Goal: Transaction & Acquisition: Purchase product/service

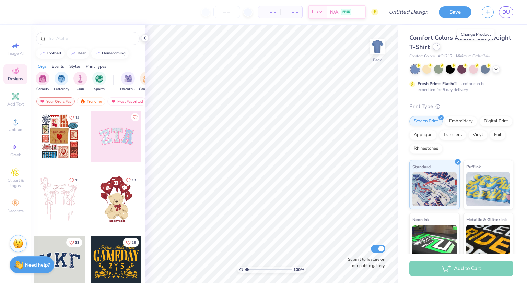
click at [438, 48] on icon at bounding box center [435, 46] width 3 height 3
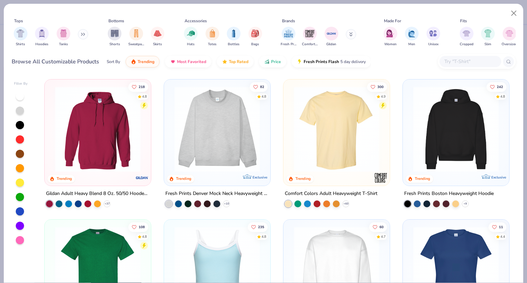
click at [336, 141] on img at bounding box center [336, 129] width 93 height 86
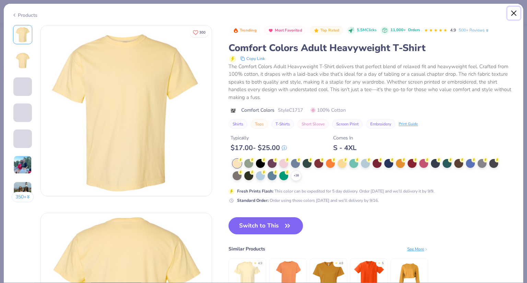
click at [513, 12] on button "Close" at bounding box center [513, 13] width 13 height 13
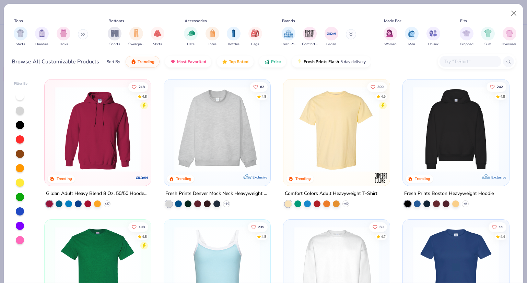
click at [451, 65] on div at bounding box center [470, 61] width 62 height 11
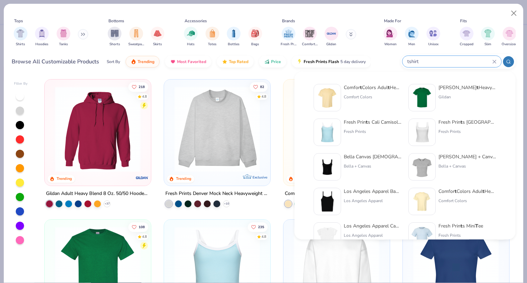
type input "tshirt"
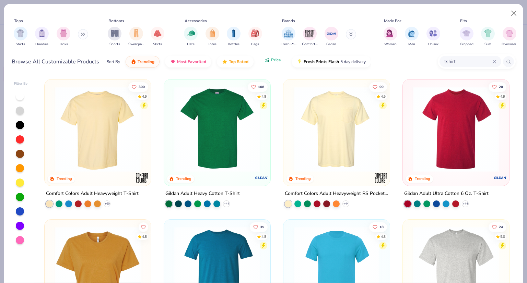
click at [272, 63] on button "Price" at bounding box center [272, 60] width 27 height 12
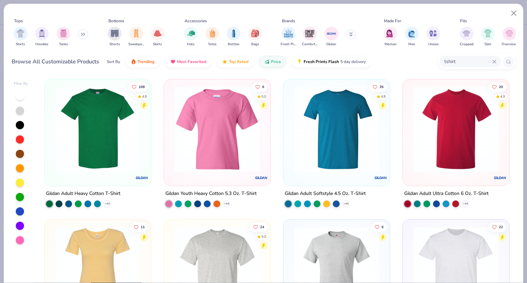
click at [342, 126] on img at bounding box center [336, 129] width 93 height 86
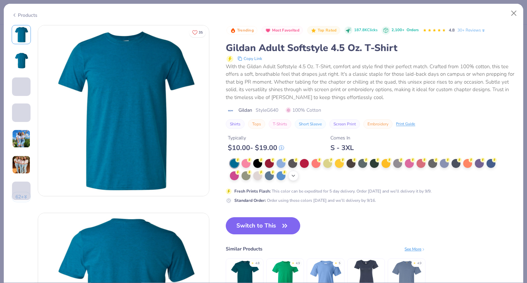
click at [297, 174] on div "+ 22" at bounding box center [293, 176] width 10 height 10
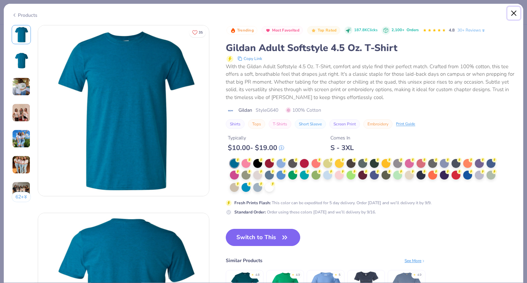
click at [515, 13] on button "Close" at bounding box center [513, 13] width 13 height 13
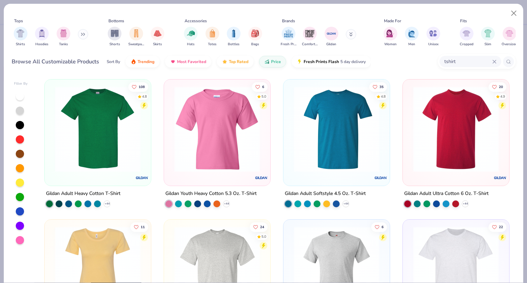
click at [90, 138] on img at bounding box center [97, 129] width 93 height 86
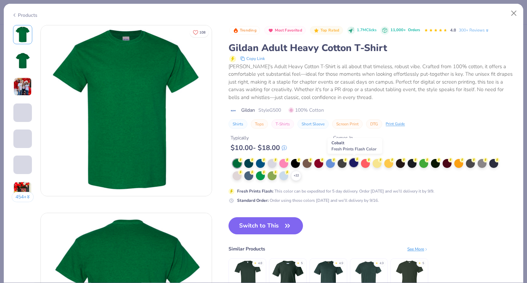
click at [357, 163] on div at bounding box center [353, 162] width 9 height 9
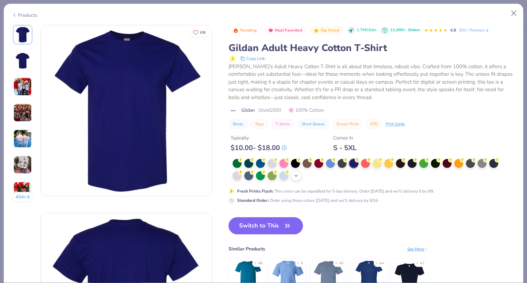
click at [295, 176] on icon at bounding box center [295, 175] width 5 height 5
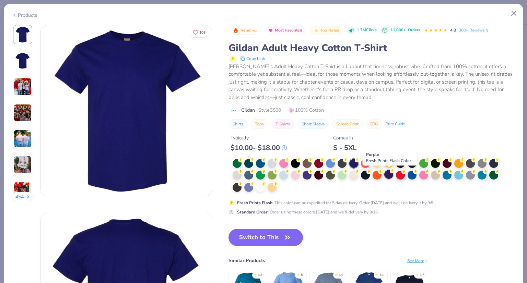
click at [390, 175] on div at bounding box center [388, 174] width 9 height 9
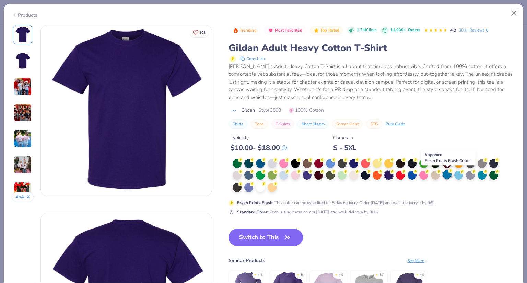
click at [449, 176] on div at bounding box center [446, 174] width 9 height 9
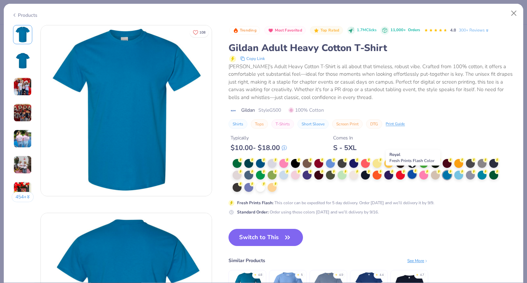
click at [410, 176] on div at bounding box center [411, 174] width 9 height 9
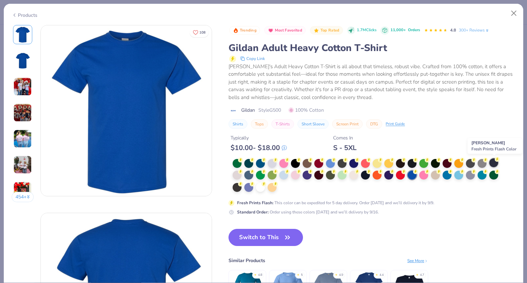
click at [243, 160] on circle at bounding box center [240, 160] width 5 height 5
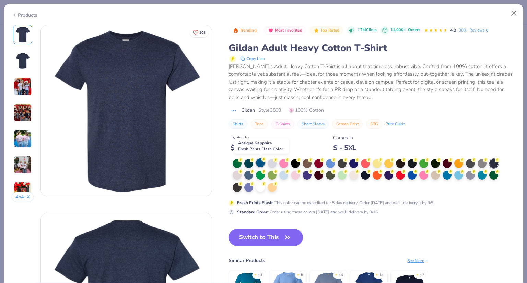
click at [260, 164] on div at bounding box center [260, 162] width 9 height 9
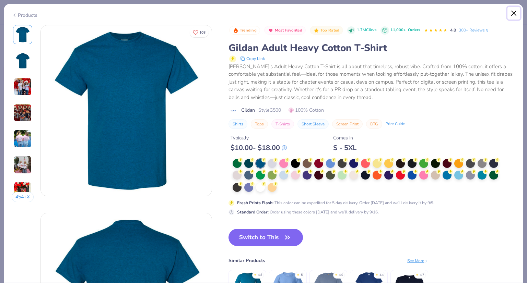
click at [514, 11] on button "Close" at bounding box center [513, 13] width 13 height 13
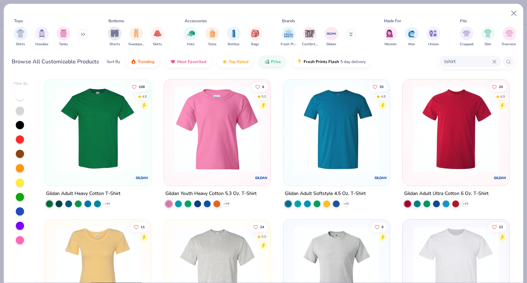
click at [20, 213] on div at bounding box center [20, 211] width 8 height 8
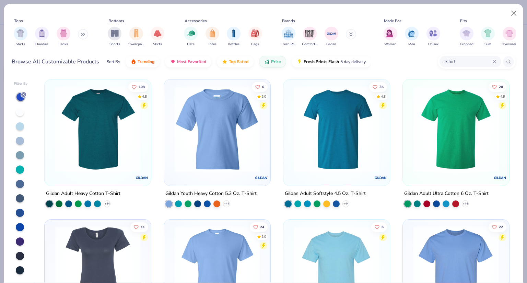
click at [20, 269] on div at bounding box center [20, 270] width 8 height 8
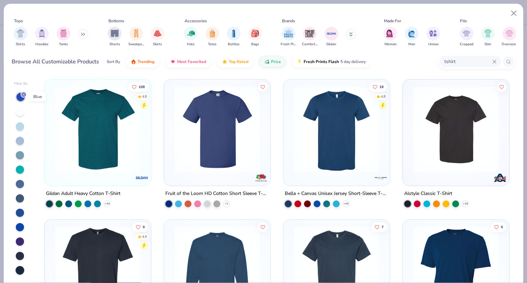
click at [24, 93] on icon at bounding box center [24, 95] width 4 height 4
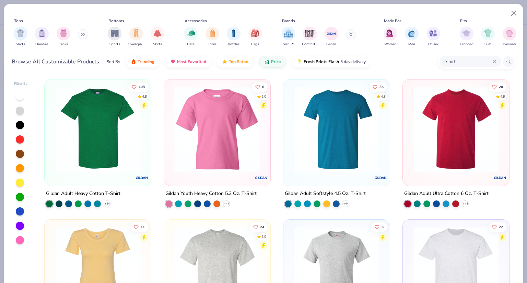
click at [21, 210] on div at bounding box center [20, 211] width 8 height 8
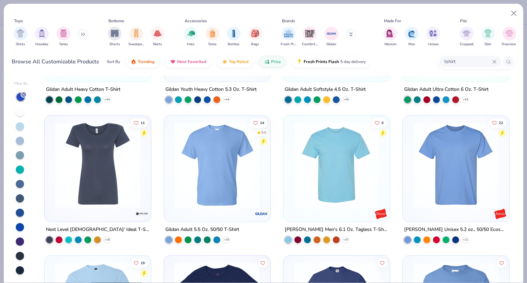
scroll to position [104, 0]
click at [343, 183] on img at bounding box center [336, 165] width 93 height 86
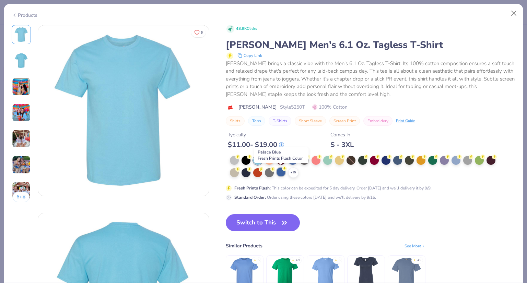
click at [279, 172] on div at bounding box center [280, 172] width 9 height 9
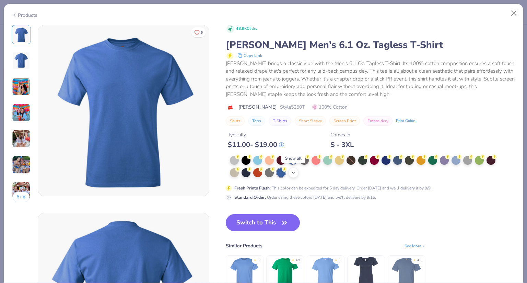
click at [294, 175] on icon at bounding box center [292, 172] width 5 height 5
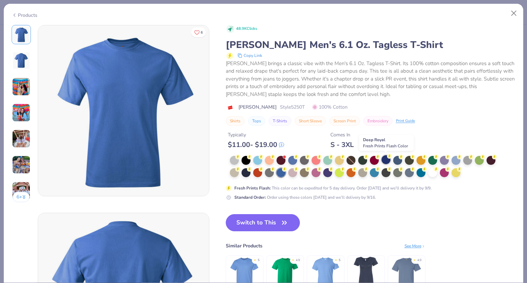
click at [384, 160] on div at bounding box center [385, 159] width 9 height 9
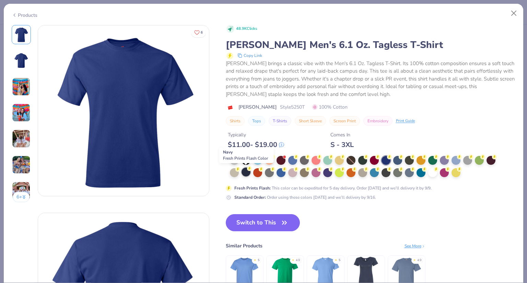
click at [247, 171] on div at bounding box center [245, 172] width 9 height 9
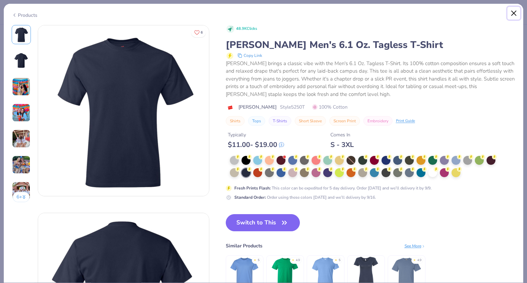
click at [513, 14] on button "Close" at bounding box center [513, 13] width 13 height 13
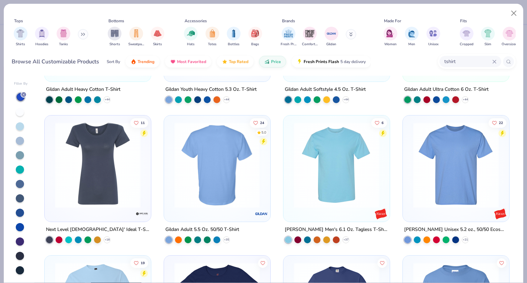
click at [213, 183] on img at bounding box center [217, 165] width 93 height 86
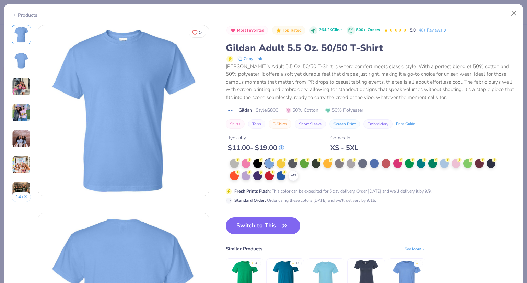
click at [300, 178] on div "+ 13" at bounding box center [365, 170] width 270 height 22
click at [294, 176] on polyline at bounding box center [293, 175] width 3 height 1
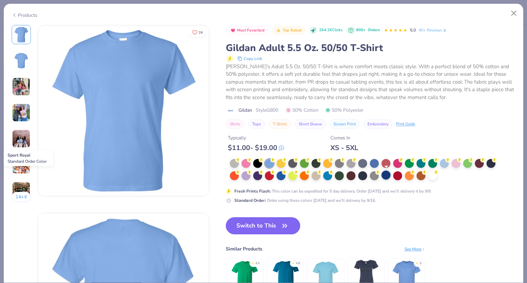
click at [388, 175] on div at bounding box center [385, 175] width 9 height 9
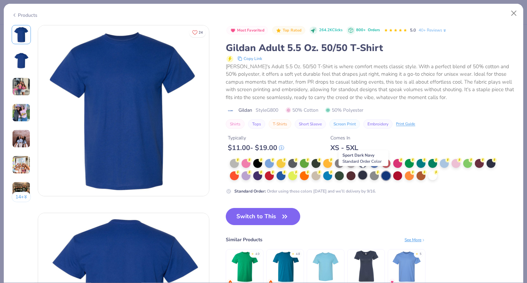
click at [364, 175] on div at bounding box center [362, 175] width 9 height 9
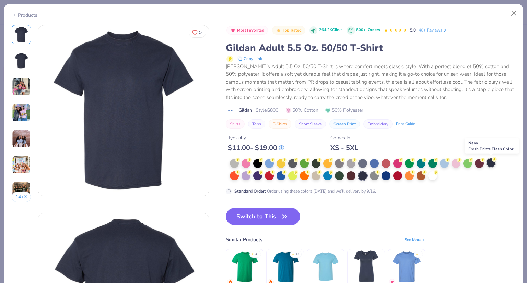
click at [493, 162] on div at bounding box center [490, 162] width 9 height 9
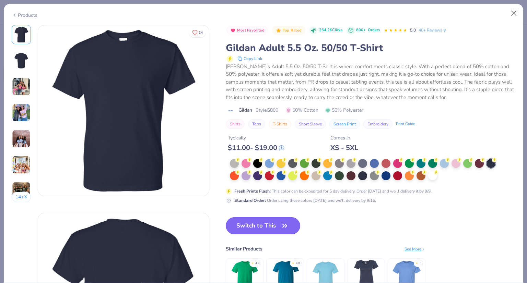
click at [246, 230] on button "Switch to This" at bounding box center [263, 225] width 74 height 17
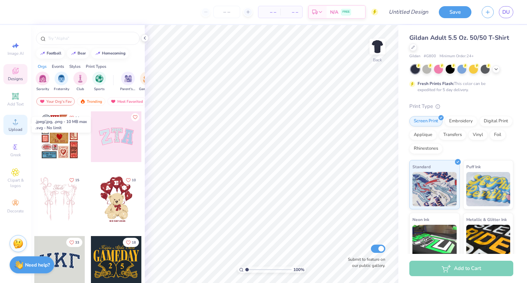
click at [15, 127] on div "Upload" at bounding box center [15, 125] width 24 height 20
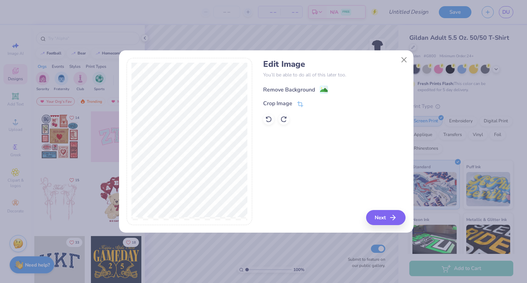
click at [299, 92] on div "Remove Background" at bounding box center [289, 90] width 52 height 8
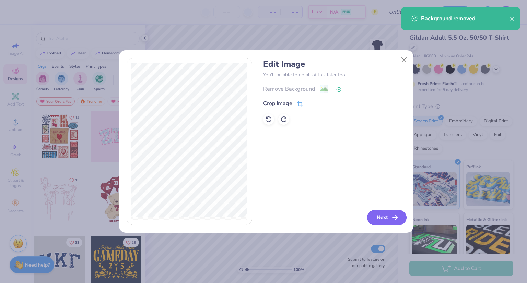
click at [393, 217] on icon "button" at bounding box center [395, 218] width 8 height 8
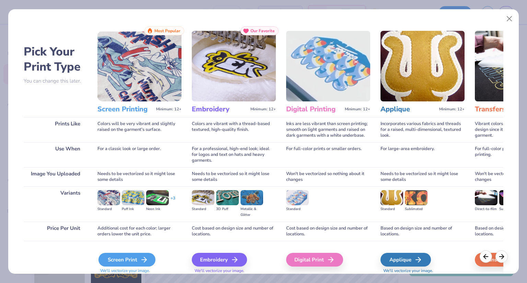
click at [116, 257] on div "Screen Print" at bounding box center [126, 260] width 57 height 14
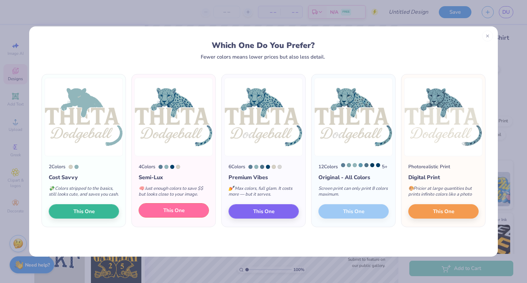
click at [176, 218] on button "This One" at bounding box center [174, 210] width 70 height 14
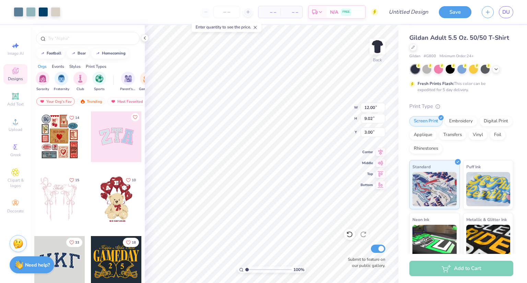
type input "3.00"
type input "10.14"
type input "7.62"
click at [56, 12] on div at bounding box center [56, 12] width 10 height 10
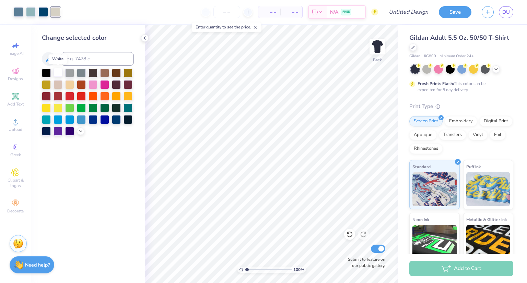
click at [57, 73] on div at bounding box center [57, 72] width 9 height 9
click at [44, 11] on div at bounding box center [43, 12] width 10 height 10
click at [58, 75] on div at bounding box center [57, 72] width 9 height 9
click at [128, 121] on div at bounding box center [127, 119] width 9 height 9
click at [58, 72] on div at bounding box center [57, 72] width 9 height 9
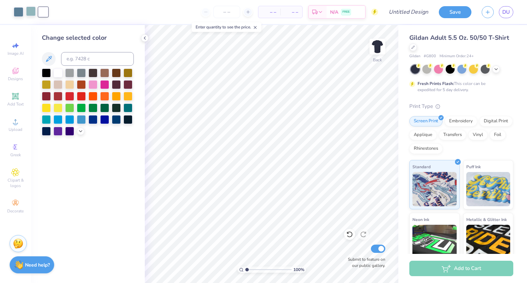
click at [29, 9] on div at bounding box center [31, 12] width 10 height 10
click at [81, 130] on icon at bounding box center [80, 130] width 5 height 5
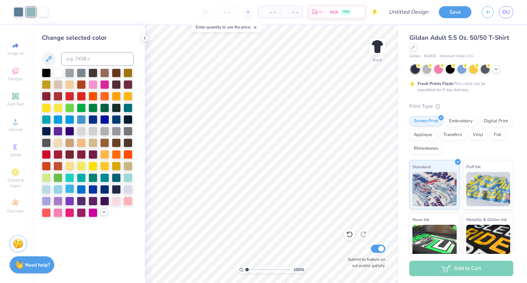
click at [69, 190] on div at bounding box center [69, 188] width 9 height 9
click at [56, 188] on div at bounding box center [57, 188] width 9 height 9
click at [16, 12] on div at bounding box center [19, 12] width 10 height 10
click at [116, 107] on div at bounding box center [116, 107] width 9 height 9
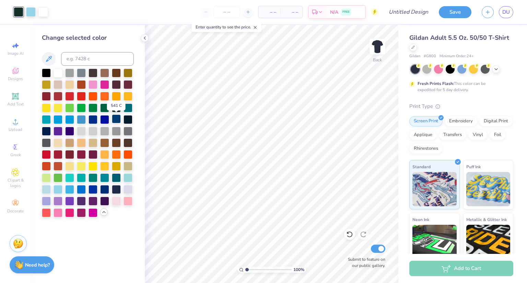
click at [121, 120] on div at bounding box center [116, 119] width 9 height 9
click at [145, 38] on icon at bounding box center [144, 37] width 5 height 5
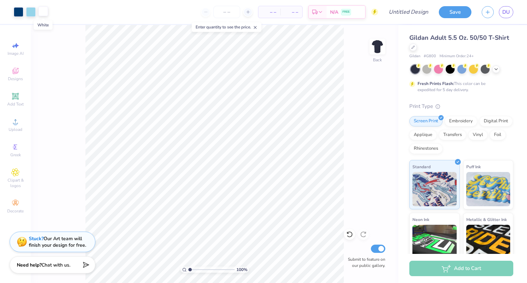
click at [44, 14] on div at bounding box center [43, 12] width 10 height 10
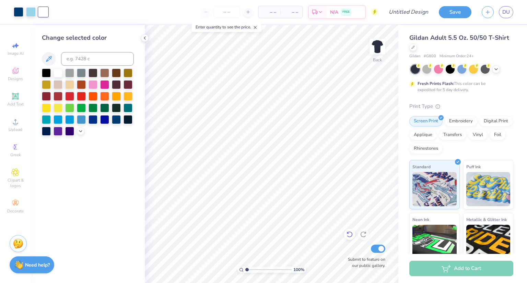
click at [348, 232] on icon at bounding box center [349, 235] width 6 height 6
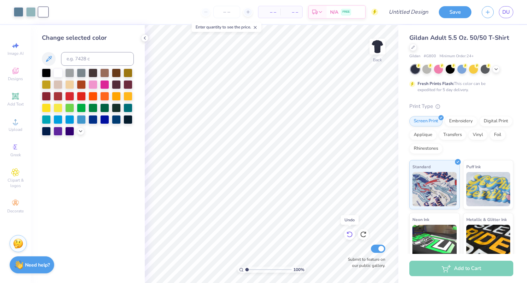
click at [348, 232] on icon at bounding box center [349, 235] width 6 height 6
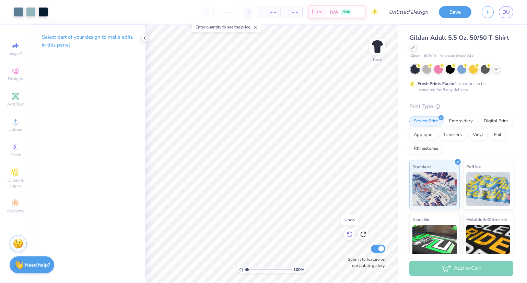
click at [348, 232] on icon at bounding box center [349, 235] width 6 height 6
click at [58, 14] on div at bounding box center [56, 12] width 10 height 10
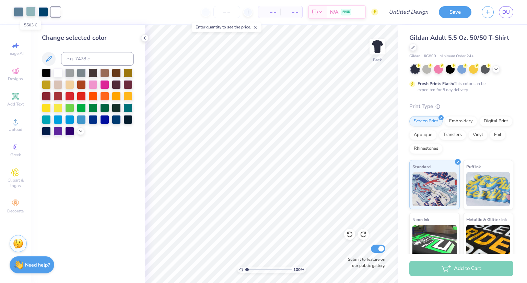
click at [29, 11] on div at bounding box center [31, 12] width 10 height 10
click at [104, 107] on div at bounding box center [104, 107] width 9 height 9
click at [94, 108] on div at bounding box center [92, 107] width 9 height 9
click at [16, 12] on div at bounding box center [19, 12] width 10 height 10
click at [107, 108] on div at bounding box center [104, 107] width 9 height 9
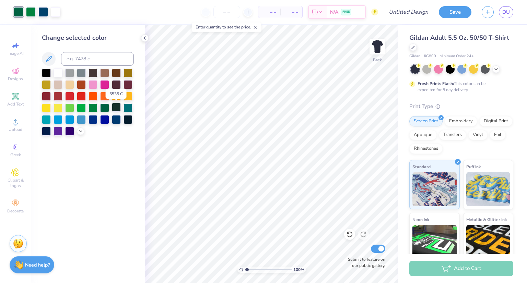
click at [120, 109] on div at bounding box center [116, 107] width 9 height 9
click at [81, 130] on icon at bounding box center [80, 130] width 5 height 5
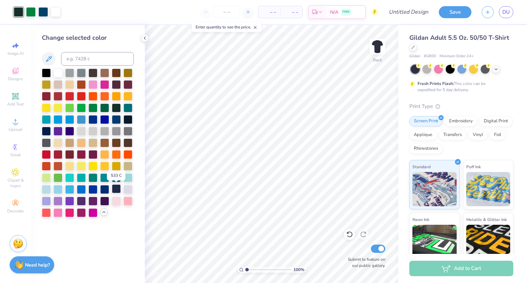
click at [115, 187] on div at bounding box center [116, 188] width 9 height 9
click at [106, 188] on div at bounding box center [104, 188] width 9 height 9
click at [92, 190] on div at bounding box center [92, 188] width 9 height 9
click at [30, 14] on div at bounding box center [31, 12] width 10 height 10
click at [70, 189] on div at bounding box center [69, 188] width 9 height 9
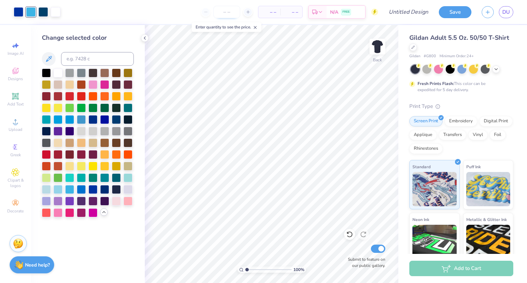
click at [232, 16] on input "number" at bounding box center [226, 12] width 27 height 12
type input "6"
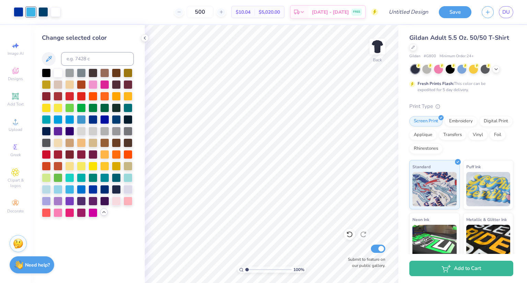
type input "500"
click at [51, 57] on icon at bounding box center [49, 59] width 8 height 8
click at [92, 177] on div at bounding box center [92, 177] width 9 height 9
click at [19, 14] on div at bounding box center [19, 12] width 10 height 10
click at [58, 177] on div at bounding box center [57, 177] width 9 height 9
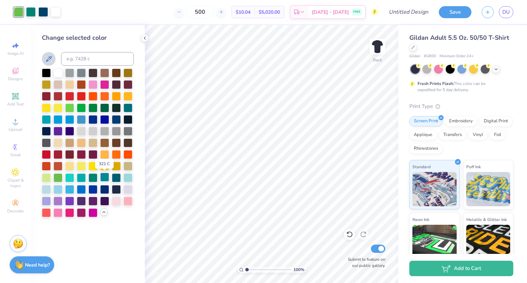
click at [104, 177] on div at bounding box center [104, 177] width 9 height 9
click at [495, 68] on polyline at bounding box center [496, 68] width 3 height 1
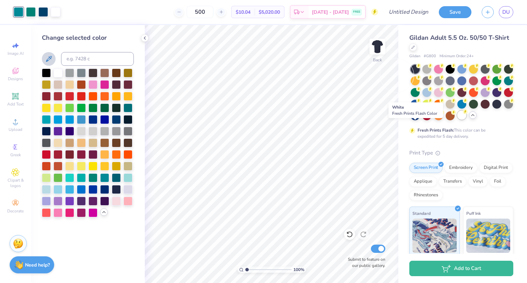
click at [457, 120] on div at bounding box center [461, 115] width 9 height 9
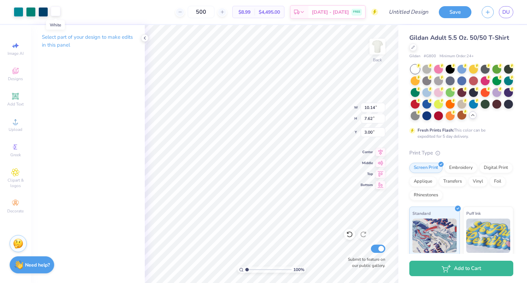
click at [58, 13] on div at bounding box center [56, 12] width 10 height 10
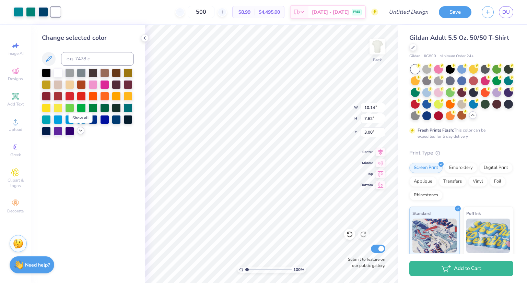
click at [81, 131] on icon at bounding box center [80, 130] width 5 height 5
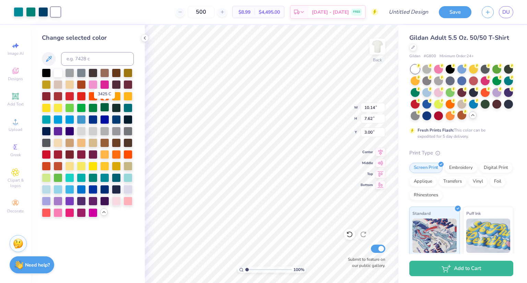
click at [103, 107] on div at bounding box center [104, 107] width 9 height 9
click at [43, 11] on div at bounding box center [43, 12] width 10 height 10
click at [59, 72] on div at bounding box center [57, 72] width 9 height 9
click at [29, 11] on div at bounding box center [31, 12] width 10 height 10
click at [102, 107] on div at bounding box center [104, 107] width 9 height 9
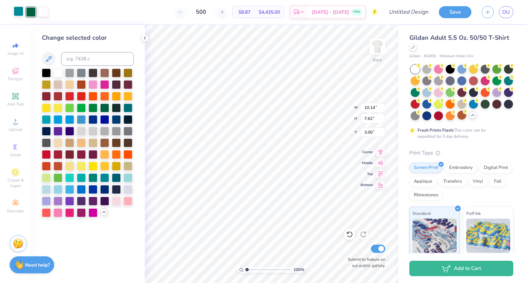
click at [20, 11] on div at bounding box center [19, 12] width 10 height 10
click at [93, 109] on div at bounding box center [92, 107] width 9 height 9
click at [43, 12] on div at bounding box center [43, 12] width 10 height 10
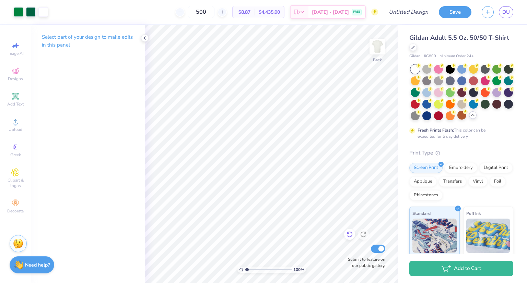
click at [350, 234] on icon at bounding box center [349, 234] width 7 height 7
click at [55, 11] on div at bounding box center [56, 12] width 10 height 10
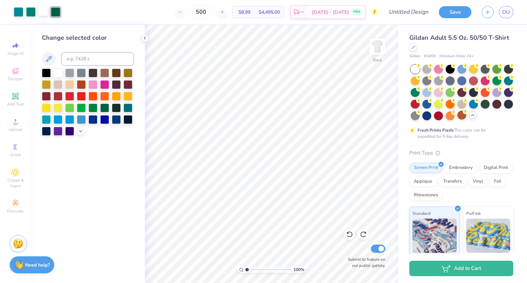
click at [44, 9] on div at bounding box center [43, 12] width 10 height 10
click at [71, 76] on div at bounding box center [69, 72] width 9 height 9
click at [55, 13] on div at bounding box center [56, 12] width 10 height 10
click at [80, 129] on icon at bounding box center [80, 130] width 5 height 5
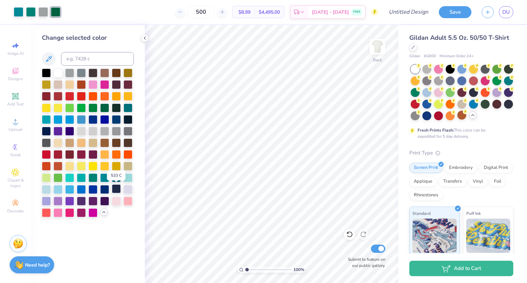
click at [115, 189] on div at bounding box center [116, 188] width 9 height 9
click at [43, 11] on div at bounding box center [43, 12] width 10 height 10
click at [58, 74] on div at bounding box center [57, 72] width 9 height 9
click at [31, 13] on div at bounding box center [31, 12] width 10 height 10
click at [104, 106] on div at bounding box center [104, 107] width 9 height 9
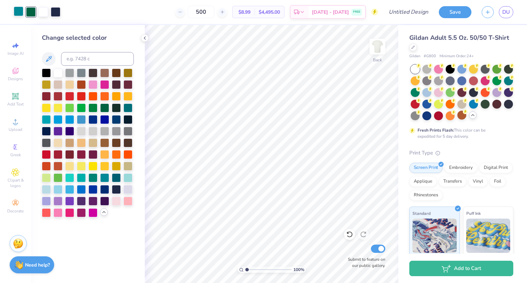
click at [21, 12] on div at bounding box center [19, 12] width 10 height 10
click at [118, 109] on div at bounding box center [116, 107] width 9 height 9
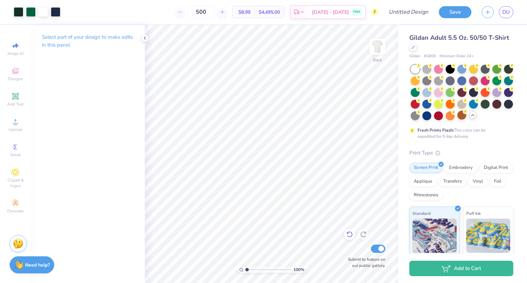
click at [347, 235] on icon at bounding box center [349, 234] width 7 height 7
click at [43, 14] on div at bounding box center [43, 12] width 10 height 10
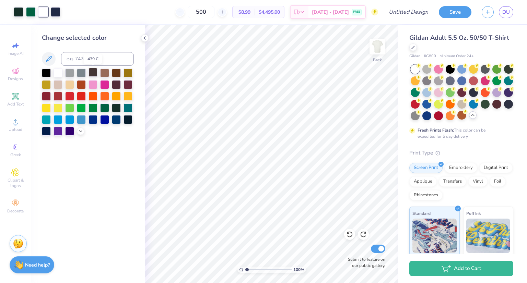
click at [95, 74] on div at bounding box center [92, 72] width 9 height 9
click at [106, 74] on div at bounding box center [104, 72] width 9 height 9
click at [70, 71] on div at bounding box center [69, 72] width 9 height 9
click at [81, 131] on icon at bounding box center [80, 130] width 5 height 5
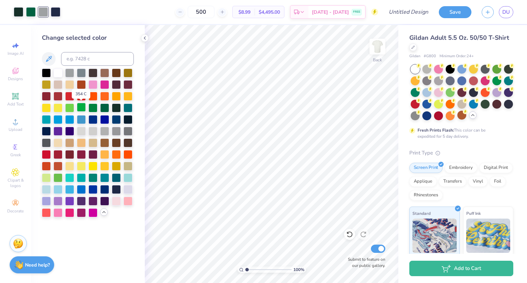
click at [82, 106] on div at bounding box center [81, 107] width 9 height 9
click at [93, 105] on div at bounding box center [92, 107] width 9 height 9
click at [104, 107] on div at bounding box center [104, 107] width 9 height 9
click at [118, 106] on div at bounding box center [116, 107] width 9 height 9
click at [350, 237] on icon at bounding box center [349, 235] width 6 height 6
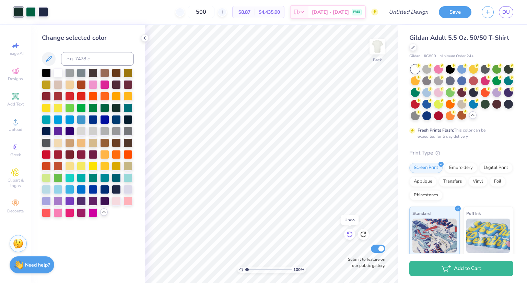
click at [350, 237] on icon at bounding box center [349, 235] width 6 height 6
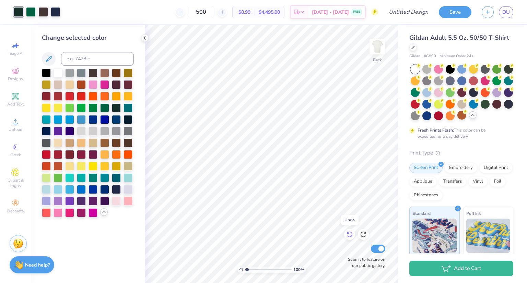
click at [350, 237] on icon at bounding box center [349, 235] width 6 height 6
click at [45, 12] on div at bounding box center [43, 12] width 10 height 10
click at [118, 109] on div at bounding box center [116, 107] width 9 height 9
click at [20, 13] on div at bounding box center [19, 12] width 10 height 10
click at [57, 72] on div at bounding box center [57, 72] width 9 height 9
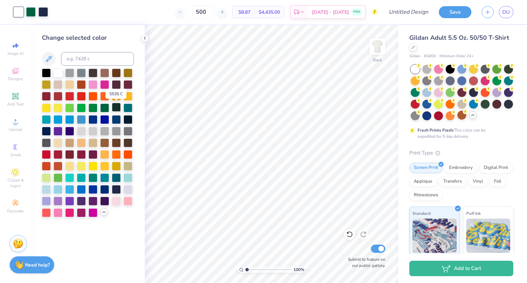
click at [116, 109] on div at bounding box center [116, 107] width 9 height 9
click at [41, 10] on div at bounding box center [43, 12] width 10 height 10
click at [59, 71] on div at bounding box center [57, 72] width 9 height 9
click at [347, 233] on icon at bounding box center [347, 233] width 1 height 1
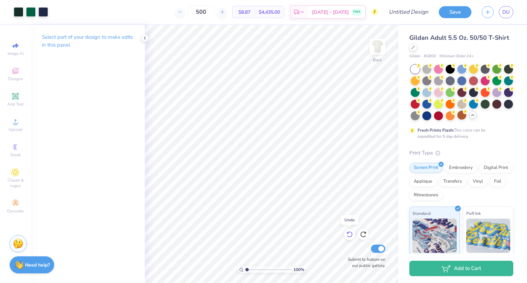
click at [347, 233] on icon at bounding box center [347, 233] width 1 height 1
click at [350, 234] on icon at bounding box center [349, 234] width 7 height 7
click at [57, 15] on div at bounding box center [56, 12] width 10 height 10
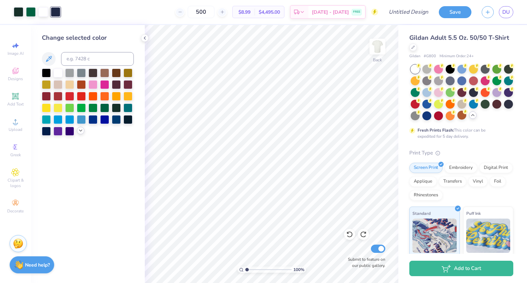
click at [79, 129] on icon at bounding box center [80, 130] width 5 height 5
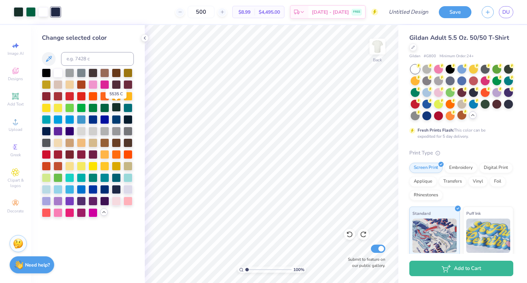
click at [116, 107] on div at bounding box center [116, 107] width 9 height 9
click at [348, 234] on icon at bounding box center [349, 234] width 7 height 7
click at [46, 9] on div at bounding box center [43, 12] width 10 height 10
click at [19, 10] on div at bounding box center [19, 12] width 10 height 10
click at [39, 10] on div at bounding box center [43, 12] width 10 height 10
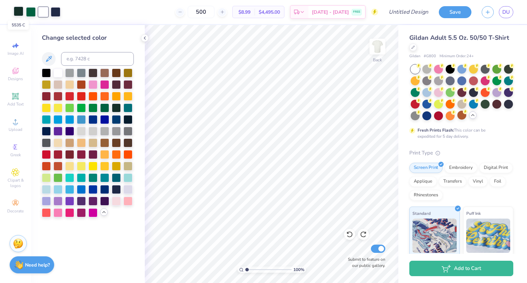
click at [20, 10] on div at bounding box center [19, 12] width 10 height 10
click at [80, 131] on div at bounding box center [81, 130] width 9 height 9
click at [41, 11] on div at bounding box center [43, 12] width 10 height 10
click at [104, 109] on div at bounding box center [104, 107] width 9 height 9
click at [21, 11] on div at bounding box center [19, 12] width 10 height 10
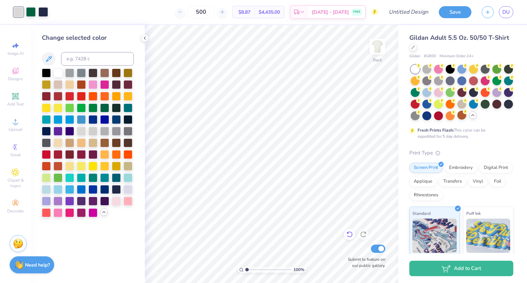
click at [349, 232] on icon at bounding box center [349, 235] width 6 height 6
click at [46, 14] on div at bounding box center [43, 12] width 10 height 10
click at [117, 105] on div at bounding box center [116, 107] width 9 height 9
click at [19, 15] on div at bounding box center [19, 12] width 10 height 10
click at [61, 73] on div at bounding box center [57, 72] width 9 height 9
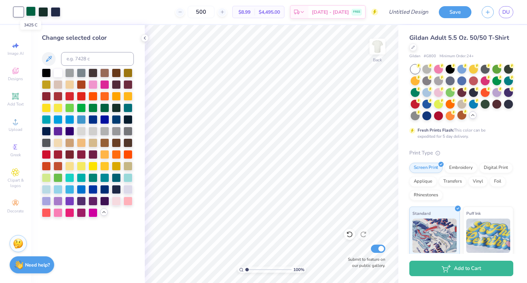
click at [31, 13] on div at bounding box center [31, 12] width 10 height 10
click at [44, 10] on div at bounding box center [43, 12] width 10 height 10
click at [94, 85] on div at bounding box center [92, 84] width 9 height 9
click at [30, 10] on div at bounding box center [31, 12] width 10 height 10
click at [114, 107] on div at bounding box center [116, 107] width 9 height 9
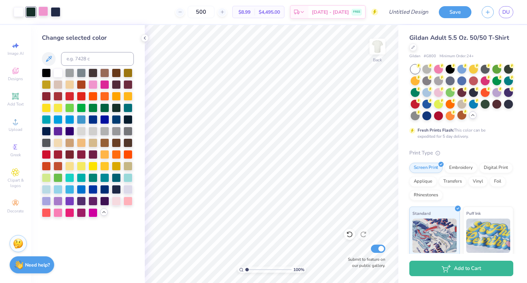
click at [43, 13] on div at bounding box center [43, 12] width 10 height 10
click at [104, 108] on div at bounding box center [104, 107] width 9 height 9
click at [33, 11] on div at bounding box center [31, 12] width 10 height 10
click at [82, 120] on div at bounding box center [81, 119] width 9 height 9
click at [44, 12] on div at bounding box center [43, 12] width 10 height 10
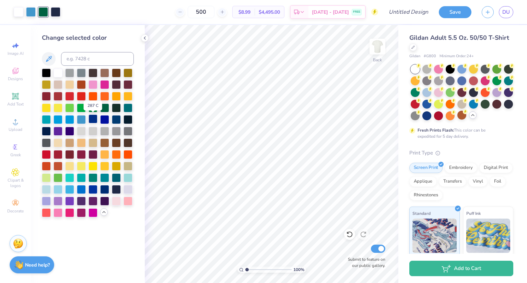
click at [91, 120] on div at bounding box center [92, 119] width 9 height 9
click at [403, 14] on input "Design Title" at bounding box center [417, 12] width 34 height 14
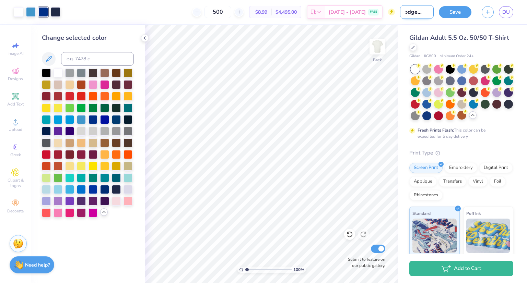
scroll to position [0, 8]
type input "dodgeball 3"
click at [450, 15] on button "Save" at bounding box center [455, 11] width 33 height 12
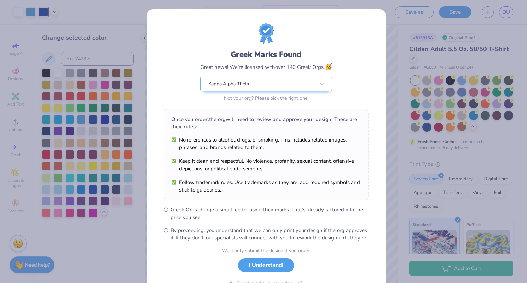
scroll to position [37, 0]
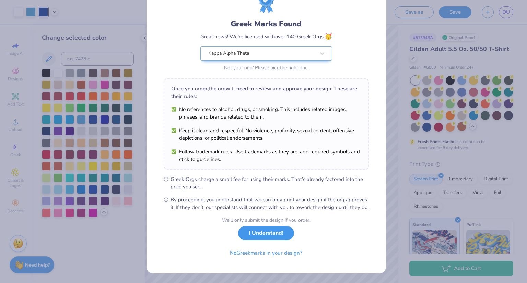
click at [265, 237] on button "I Understand!" at bounding box center [266, 233] width 56 height 14
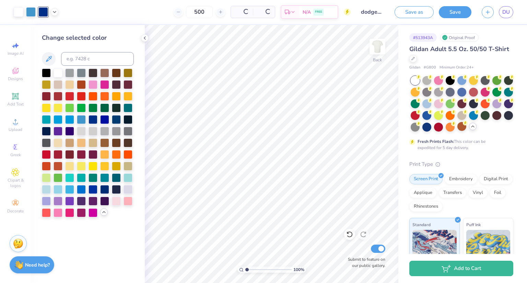
scroll to position [0, 0]
click at [508, 14] on span "DU" at bounding box center [506, 12] width 8 height 8
click at [505, 15] on span "DU" at bounding box center [506, 12] width 8 height 8
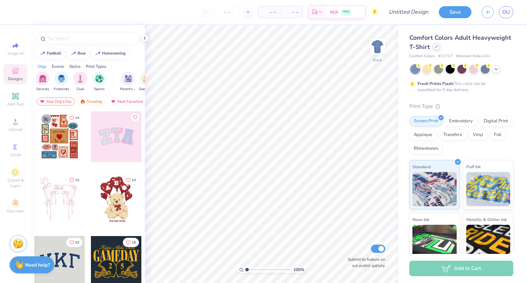
click at [438, 47] on icon at bounding box center [435, 46] width 3 height 3
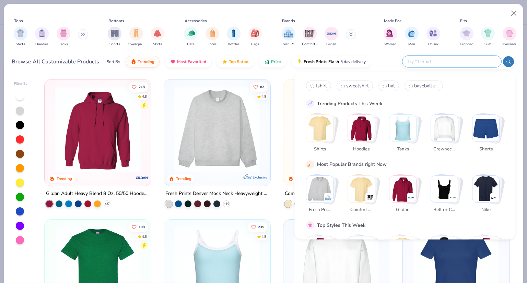
click at [458, 63] on input "text" at bounding box center [451, 62] width 90 height 8
type input "crewneck"
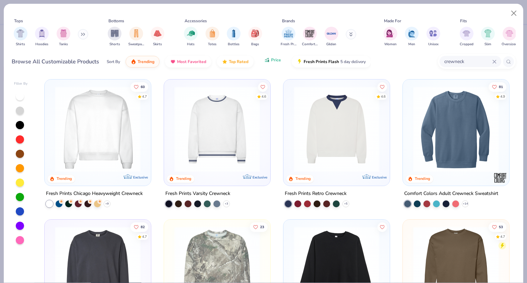
click at [273, 61] on span "Price" at bounding box center [276, 59] width 10 height 5
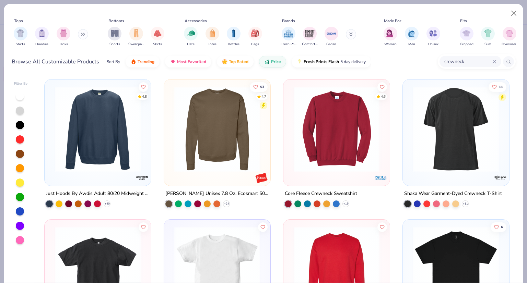
click at [63, 148] on img at bounding box center [97, 129] width 93 height 86
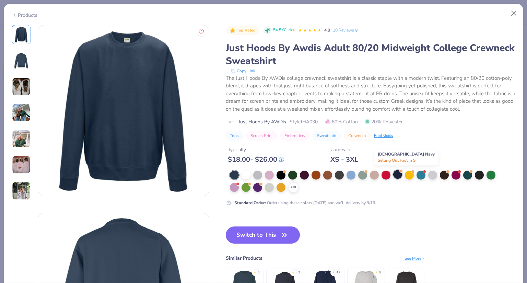
click at [396, 171] on div at bounding box center [397, 174] width 9 height 9
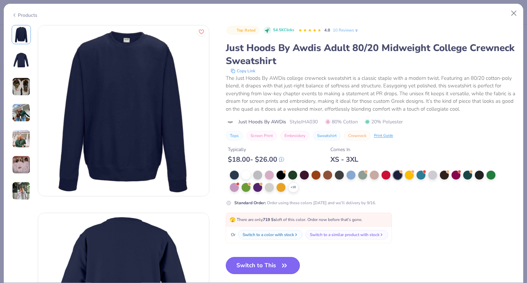
click at [276, 265] on button "Switch to This" at bounding box center [263, 265] width 74 height 17
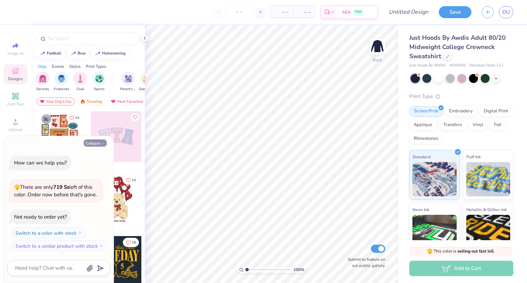
click at [95, 143] on button "Collapse" at bounding box center [95, 143] width 23 height 7
type textarea "x"
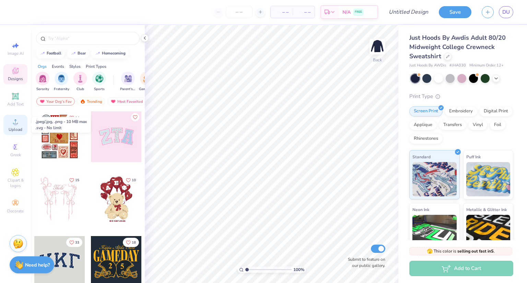
click at [12, 128] on span "Upload" at bounding box center [16, 129] width 14 height 5
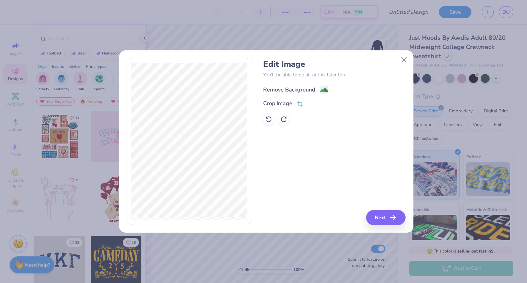
click at [300, 90] on div "Remove Background" at bounding box center [289, 90] width 52 height 8
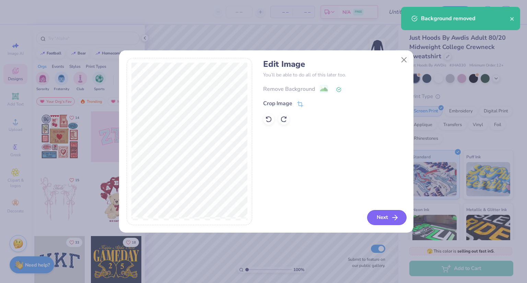
click at [387, 218] on button "Next" at bounding box center [386, 217] width 39 height 15
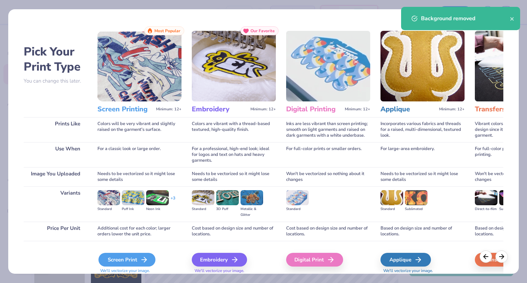
click at [109, 260] on div "Screen Print" at bounding box center [126, 260] width 57 height 14
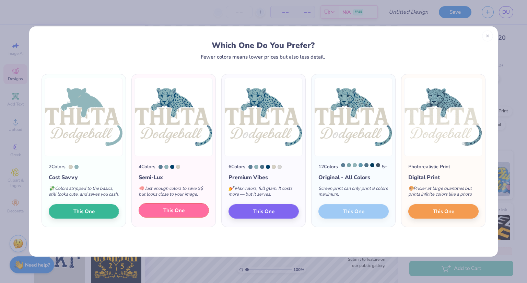
click at [169, 215] on span "This One" at bounding box center [173, 211] width 21 height 8
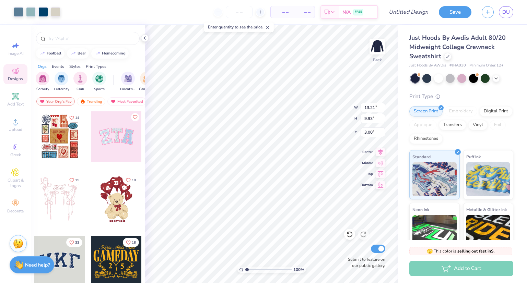
type input "3.00"
type input "10.43"
type input "7.84"
click at [57, 12] on div at bounding box center [56, 12] width 10 height 10
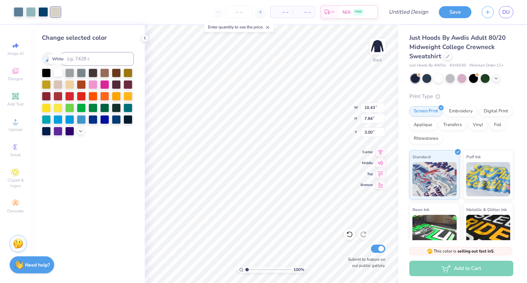
click at [59, 73] on div at bounding box center [57, 72] width 9 height 9
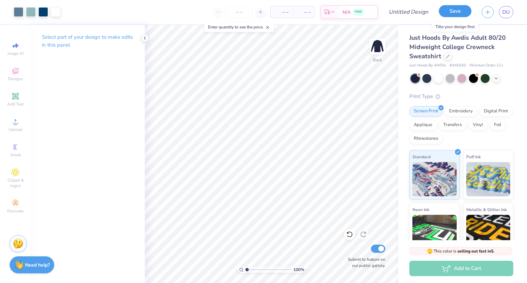
click at [459, 13] on button "Save" at bounding box center [455, 11] width 33 height 12
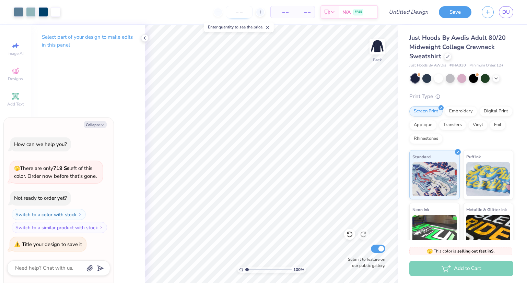
type textarea "x"
click at [237, 11] on input "number" at bounding box center [239, 12] width 27 height 12
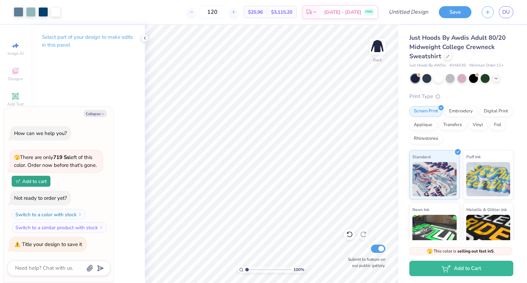
type input "120"
click at [412, 11] on input "Design Title" at bounding box center [417, 12] width 34 height 14
type input "d"
type textarea "x"
type input "do"
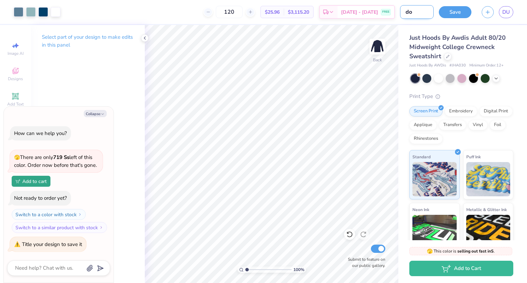
type textarea "x"
type input "dod"
type textarea "x"
type input "dodg"
type textarea "x"
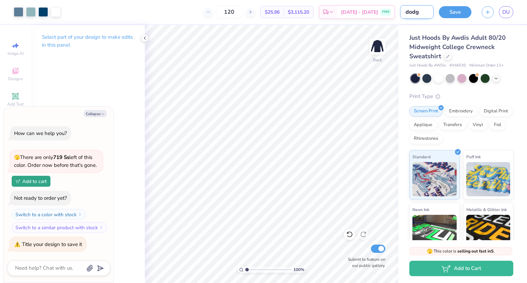
type input "dodge"
type textarea "x"
type input "dodgeb"
type textarea "x"
type input "dodgeba"
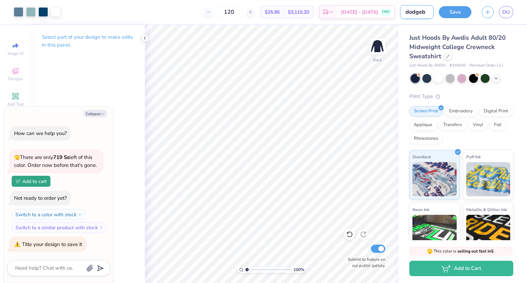
type textarea "x"
type input "dodgebal"
type textarea "x"
type input "dodgeball"
type textarea "x"
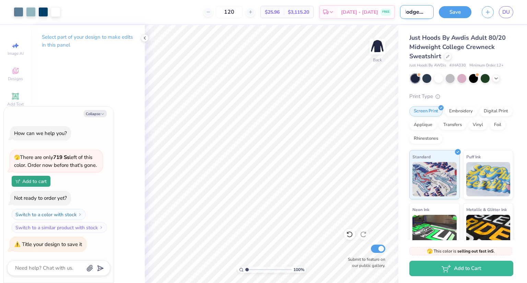
type input "dodgeball"
type textarea "x"
type input "dodgeball 3"
type textarea "x"
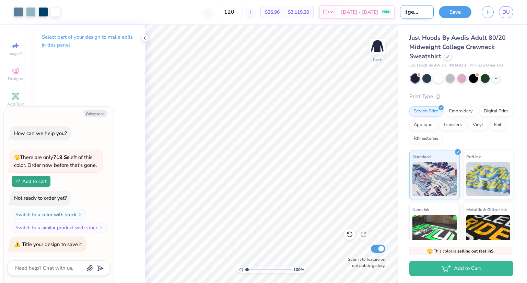
type input "dodgeball 3"
type textarea "x"
type input "dodgeball 3 h"
type textarea "x"
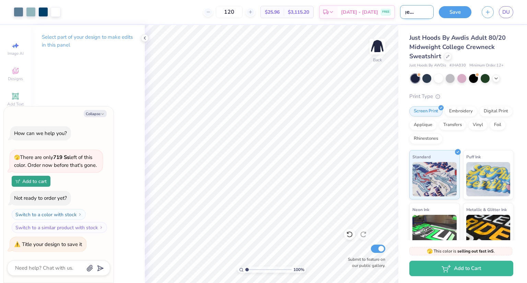
type input "dodgeball 3 ho"
type textarea "x"
type input "dodgeball 3 hoo"
type textarea "x"
type input "dodgeball 3 hood"
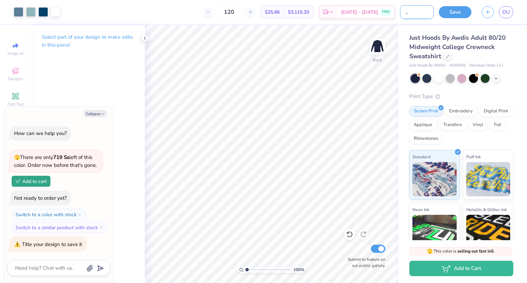
type textarea "x"
type input "dodgeball 3 hoodi"
type textarea "x"
type input "dodgeball 3 hoodie"
type textarea "x"
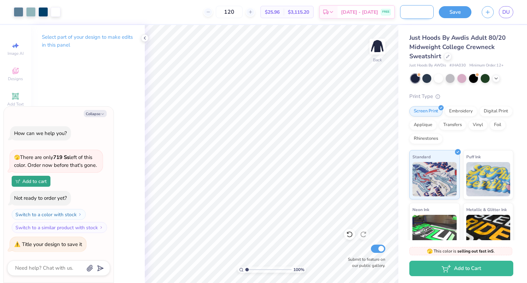
scroll to position [0, 26]
type input "dodgeball 3 hoodi"
type textarea "x"
type input "dodgeball 3 hood"
type textarea "x"
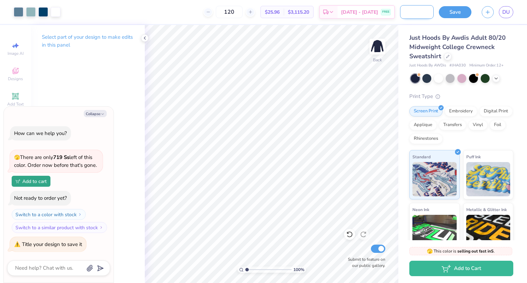
type input "dodgeball 3 hoo"
type textarea "x"
type input "dodgeball 3 ho"
type textarea "x"
type input "dodgeball 3 h"
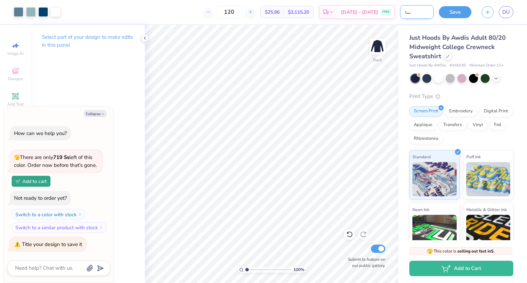
type textarea "x"
type input "dodgeball 3"
type textarea "x"
type input "dodgeball 3"
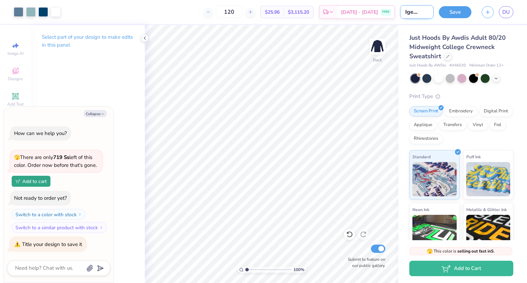
type textarea "x"
type input "dodgeball 3x"
type textarea "x"
type input "dodgeball 3x"
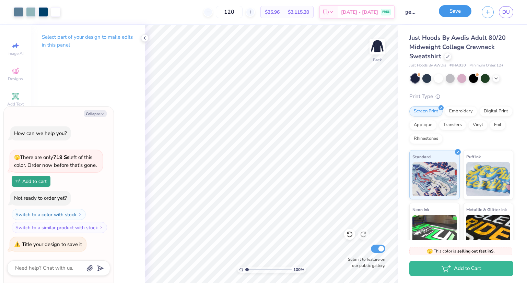
scroll to position [0, 0]
click at [448, 13] on button "Save" at bounding box center [455, 11] width 33 height 12
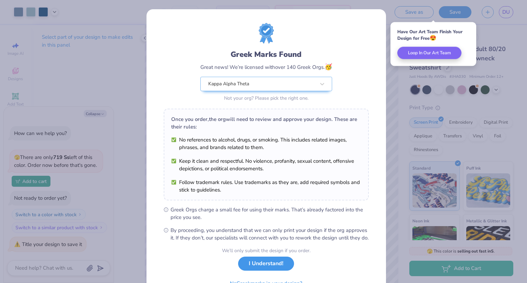
click at [255, 271] on button "I Understand!" at bounding box center [266, 264] width 56 height 14
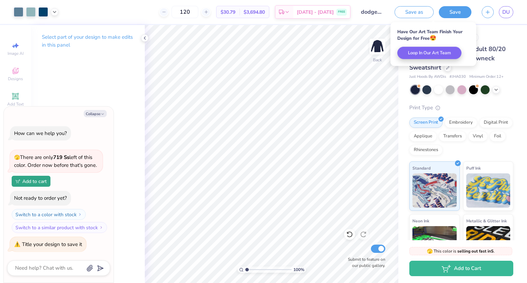
type textarea "x"
click at [502, 14] on span "DU" at bounding box center [506, 12] width 8 height 8
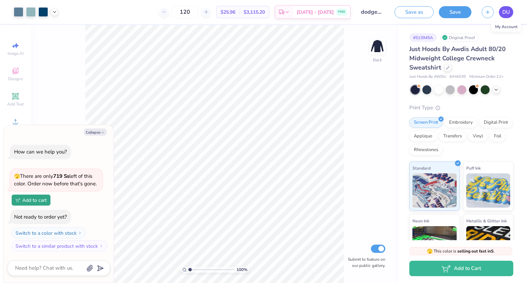
click at [505, 13] on span "DU" at bounding box center [506, 12] width 8 height 8
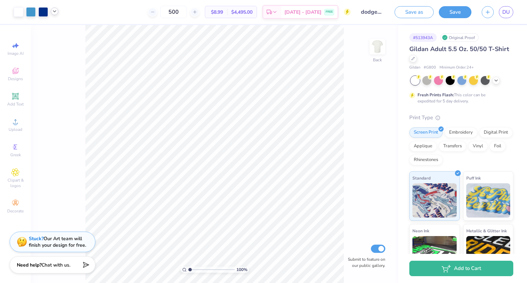
click at [57, 13] on icon at bounding box center [54, 11] width 5 height 5
click at [45, 10] on div at bounding box center [43, 12] width 10 height 10
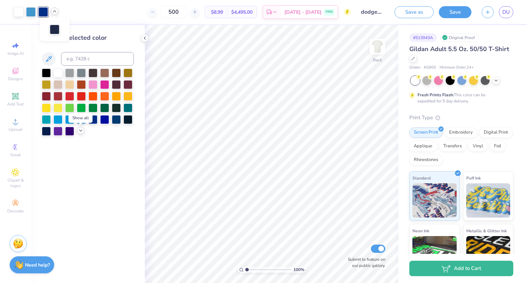
click at [81, 131] on icon at bounding box center [80, 130] width 5 height 5
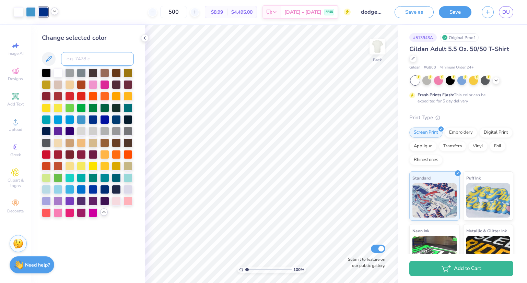
click at [83, 57] on input at bounding box center [97, 59] width 73 height 14
type input "n"
click at [127, 120] on div at bounding box center [127, 119] width 9 height 9
click at [119, 120] on div at bounding box center [116, 119] width 9 height 9
click at [53, 12] on icon at bounding box center [54, 11] width 5 height 5
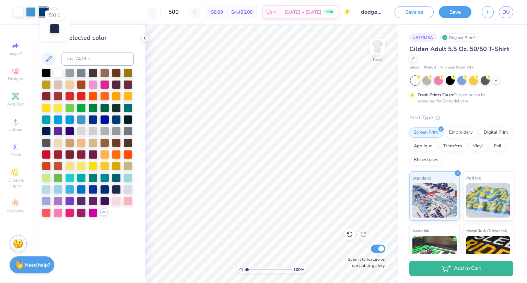
click at [55, 29] on div at bounding box center [55, 29] width 10 height 10
click at [117, 118] on div at bounding box center [116, 119] width 9 height 9
click at [33, 12] on div at bounding box center [31, 12] width 10 height 10
click at [144, 37] on icon at bounding box center [144, 37] width 5 height 5
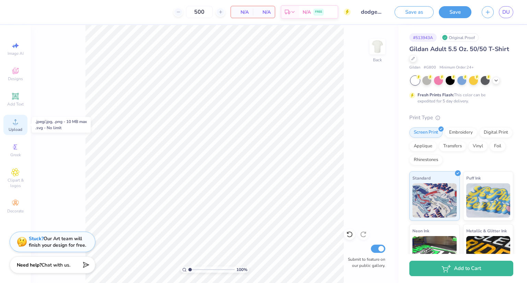
click at [16, 125] on circle at bounding box center [15, 124] width 4 height 4
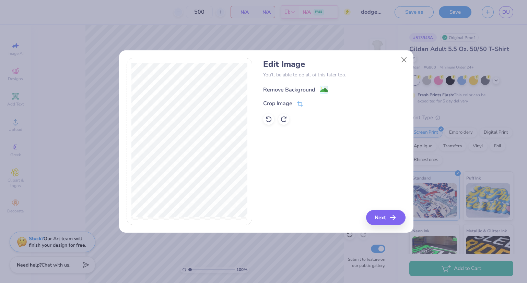
click at [280, 88] on div "Remove Background" at bounding box center [289, 90] width 52 height 8
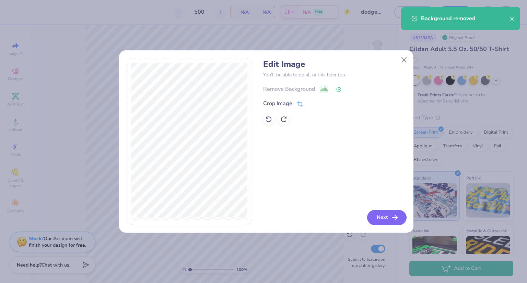
click at [380, 216] on button "Next" at bounding box center [386, 217] width 39 height 15
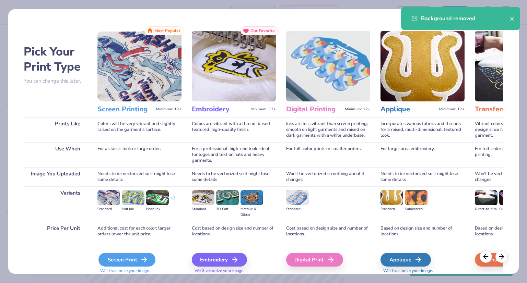
click at [137, 260] on div "Screen Print" at bounding box center [126, 260] width 57 height 14
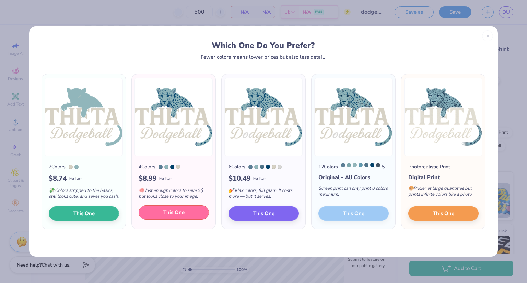
click at [173, 215] on span "This One" at bounding box center [173, 213] width 21 height 8
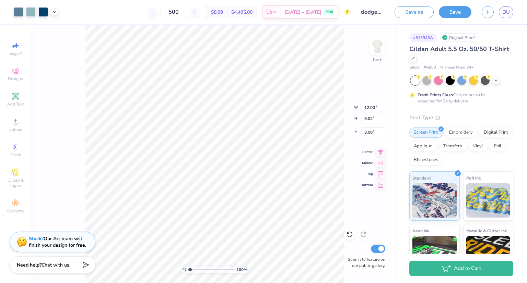
type input "3.00"
type input "9.74"
type input "7.32"
click at [56, 13] on icon at bounding box center [54, 11] width 5 height 5
click at [56, 28] on div at bounding box center [55, 29] width 10 height 10
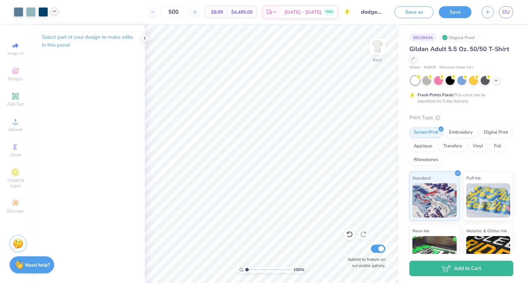
click at [54, 13] on icon at bounding box center [54, 11] width 5 height 5
click at [55, 31] on div at bounding box center [55, 29] width 10 height 10
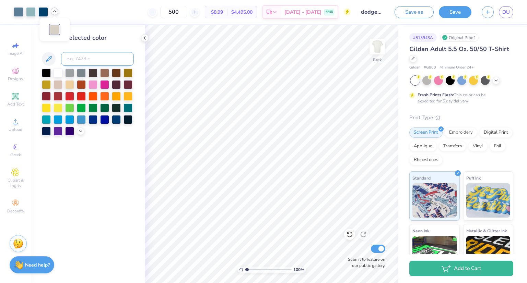
click at [76, 58] on input at bounding box center [97, 59] width 73 height 14
type input "7694"
click at [458, 11] on button "Save" at bounding box center [455, 11] width 33 height 12
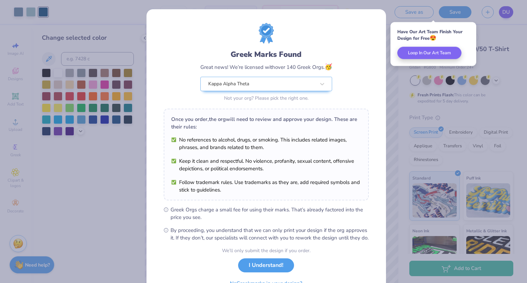
click at [505, 11] on div "Greek Marks Found Great news! We’re licensed with over 140 Greek Orgs. 🥳 Kappa …" at bounding box center [263, 141] width 527 height 283
click at [276, 271] on button "I Understand!" at bounding box center [266, 264] width 56 height 14
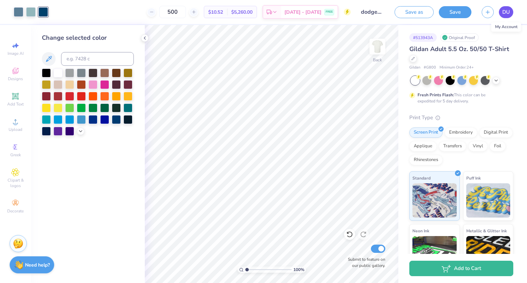
click at [505, 13] on span "DU" at bounding box center [506, 12] width 8 height 8
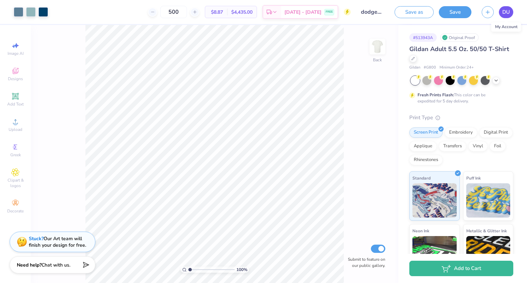
click at [505, 13] on span "DU" at bounding box center [506, 12] width 8 height 8
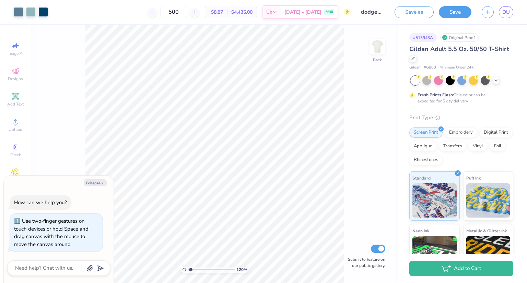
type input "1.19818065739031"
type textarea "x"
type input "1.19818065739031"
type textarea "x"
type input "1.19818065739031"
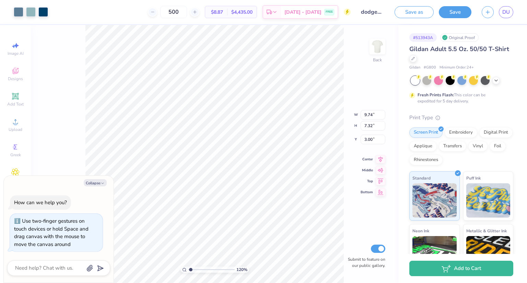
type textarea "x"
type input "1.19818065739031"
type textarea "x"
type input "1.19818065739031"
type textarea "x"
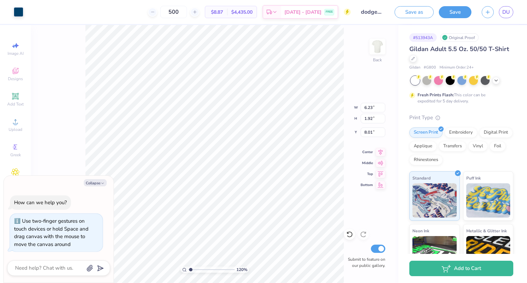
type input "1.19818065739031"
type textarea "x"
type input "1.19818065739031"
type textarea "x"
type input "1.19818065739031"
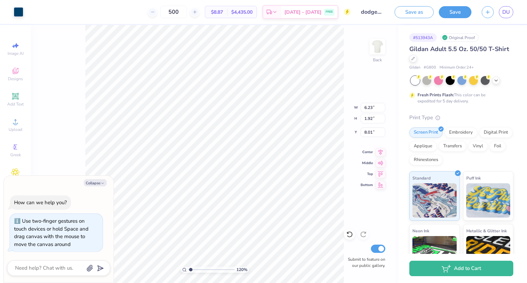
type textarea "x"
type input "1.19818065739031"
type textarea "x"
type input "1.19818065739031"
type textarea "x"
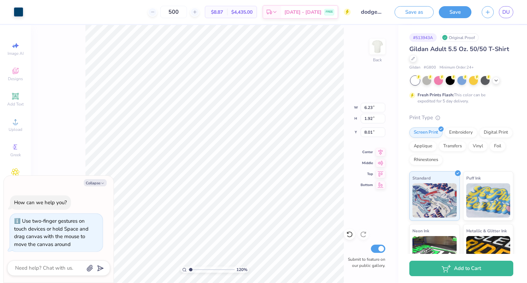
type input "1.19818065739031"
type textarea "x"
type input "1.19818065739031"
type textarea "x"
type input "1.19818065739031"
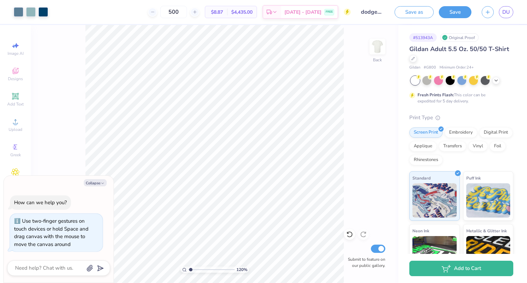
type textarea "x"
type input "1.19818065739031"
type textarea "x"
click at [17, 102] on span "Add Text" at bounding box center [15, 104] width 16 height 5
type input "1.19818065739031"
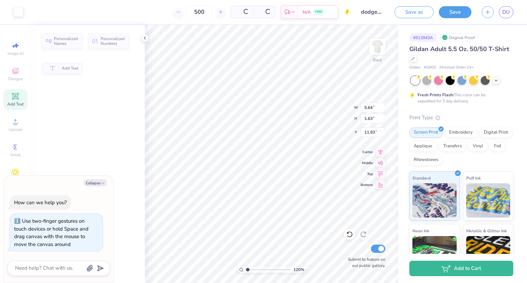
type textarea "x"
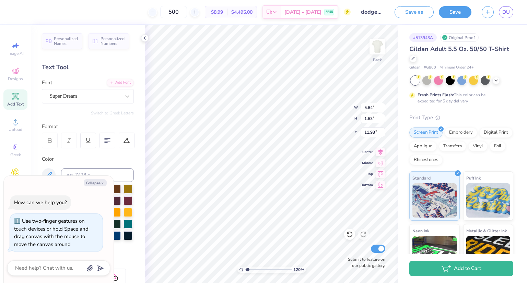
type input "1.19818065739031"
type textarea "x"
type input "1.19818065739031"
type textarea "x"
type input "7.99"
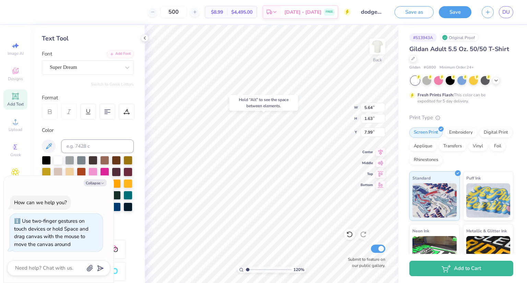
scroll to position [30, 0]
click at [103, 184] on icon "button" at bounding box center [102, 183] width 4 height 4
type textarea "x"
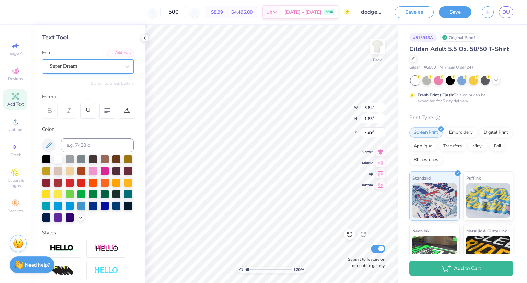
click at [70, 63] on div "Super Dream" at bounding box center [85, 66] width 72 height 11
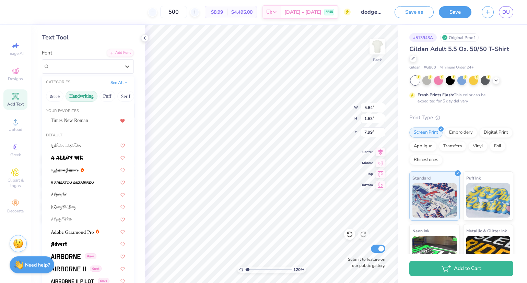
click at [85, 96] on button "Handwriting" at bounding box center [81, 96] width 32 height 11
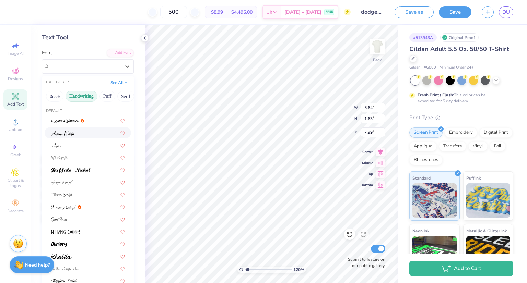
click at [76, 136] on div at bounding box center [88, 132] width 86 height 11
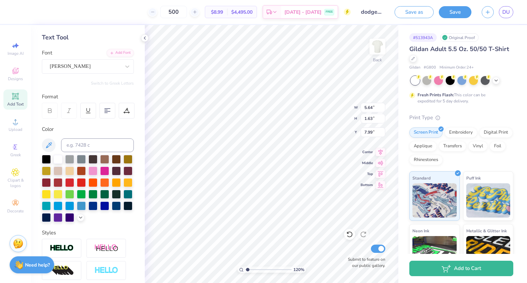
type input "1.19818065739031"
type input "6.22"
type input "1.99"
type input "7.81"
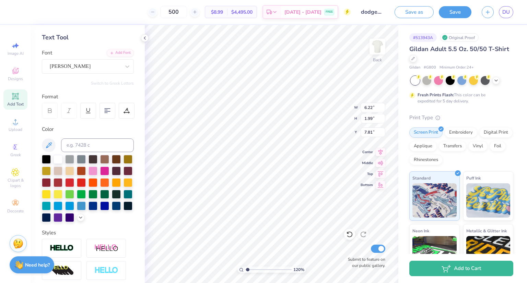
type input "1.19818065739031"
type textarea "TEX"
type input "1.19818065739031"
type textarea "TE"
type input "1.19818065739031"
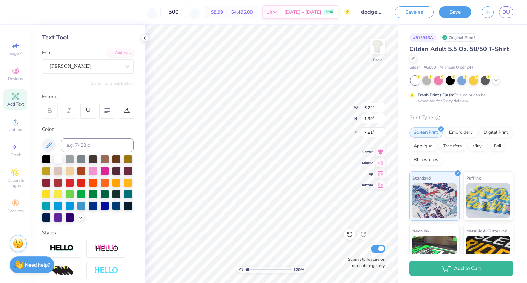
type textarea "T"
type input "1.19818065739031"
type textarea "D"
type input "1.19818065739031"
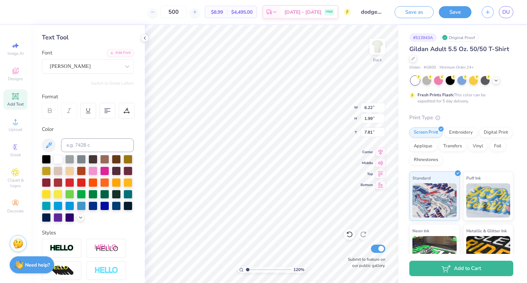
type textarea "Do"
type input "1.19818065739031"
type textarea "Dod"
type input "1.19818065739031"
type textarea "Dodg"
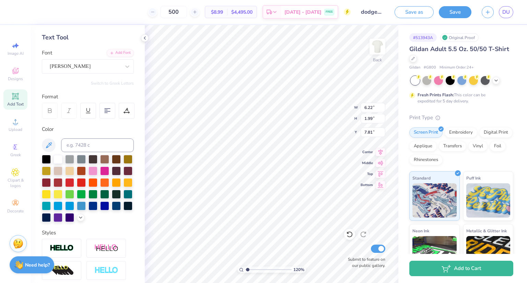
type input "1.19818065739031"
type textarea "Dodge"
type input "1.19818065739031"
type textarea "Dodgeb"
type input "1.19818065739031"
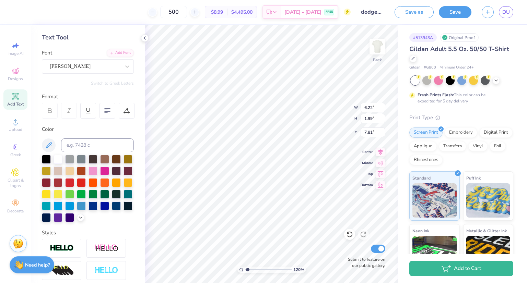
type textarea "Dodgebal"
type input "1.19818065739031"
type textarea "Dodgeball"
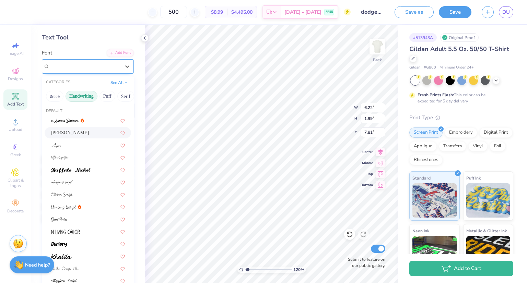
click at [86, 70] on div at bounding box center [85, 66] width 71 height 9
click at [78, 169] on img at bounding box center [71, 170] width 40 height 5
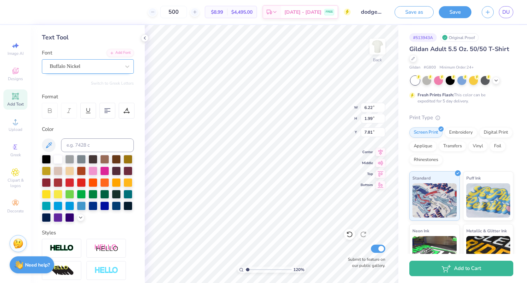
click at [80, 66] on div "Buffalo Nickel" at bounding box center [85, 66] width 72 height 11
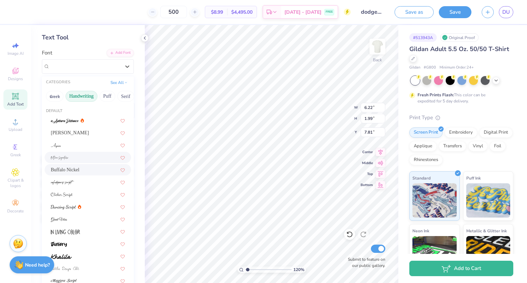
click at [82, 153] on div at bounding box center [88, 157] width 86 height 11
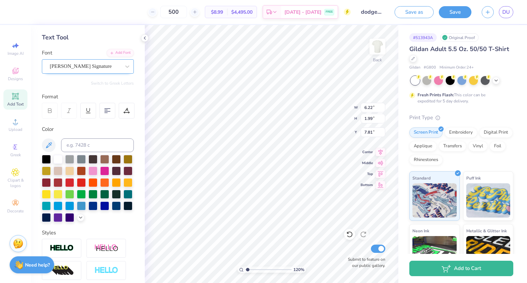
click at [82, 66] on div "Bettina Signature" at bounding box center [85, 66] width 72 height 11
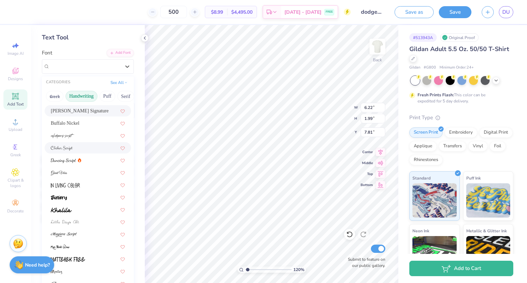
scroll to position [47, 0]
click at [73, 184] on img at bounding box center [65, 185] width 29 height 5
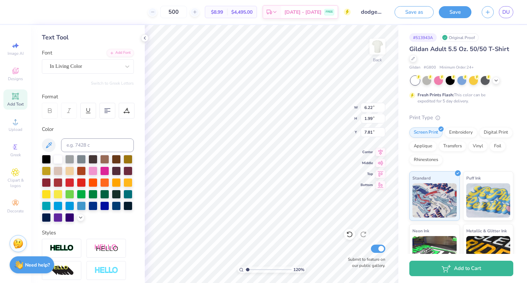
type input "1.19818065739031"
click at [73, 143] on input at bounding box center [97, 146] width 73 height 14
type input "7694"
type input "1.19818065739031"
type input "7.94"
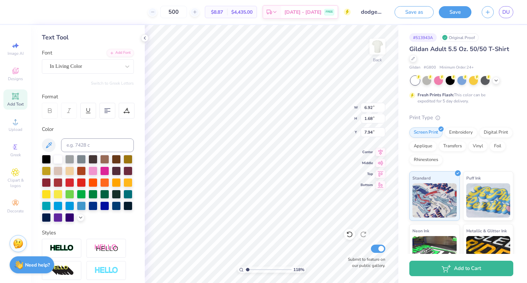
type input "1.18152576649279"
type input "5.98"
type input "1.45"
click at [19, 82] on div "Designs" at bounding box center [15, 74] width 24 height 20
type input "1.18152576649279"
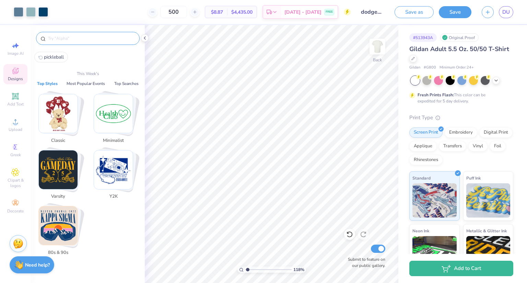
click at [65, 39] on input "text" at bounding box center [91, 38] width 88 height 7
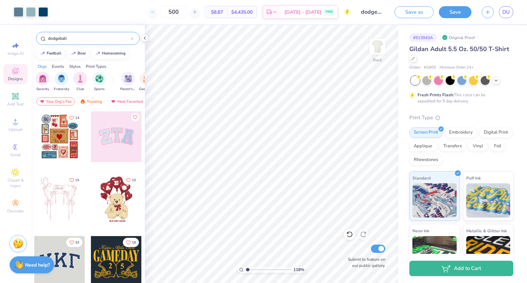
type input "dodgeball"
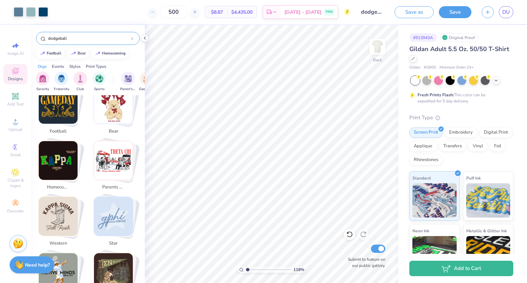
scroll to position [146, 0]
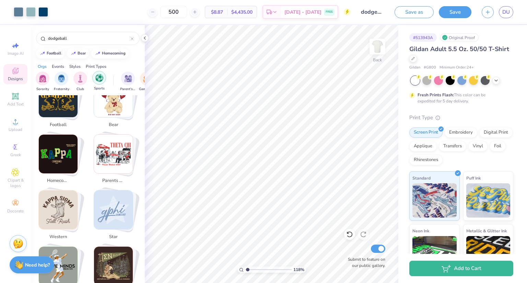
click at [99, 80] on img "filter for Sports" at bounding box center [99, 78] width 8 height 8
click at [15, 178] on span "Clipart & logos" at bounding box center [15, 183] width 24 height 11
type input "1.18152576649279"
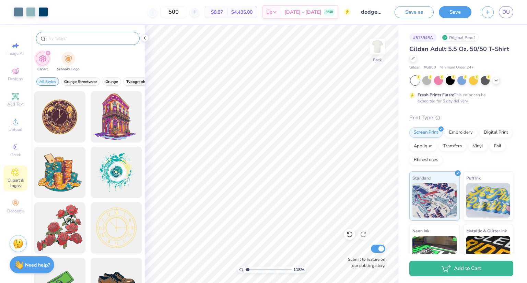
click at [78, 39] on input "text" at bounding box center [91, 38] width 88 height 7
type input "dodgeball"
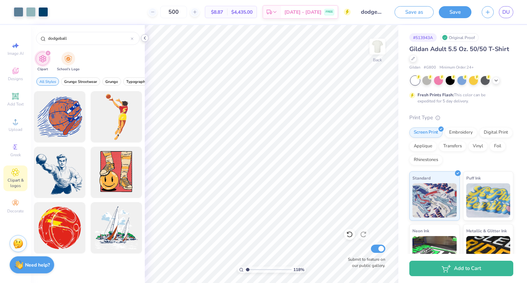
click at [144, 39] on icon at bounding box center [144, 37] width 5 height 5
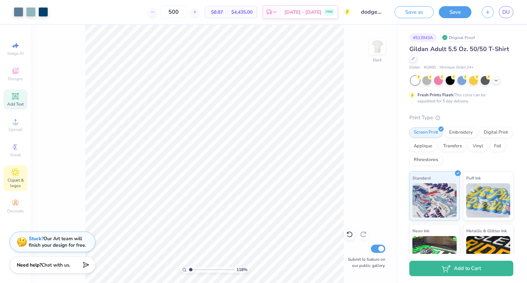
click at [18, 103] on span "Add Text" at bounding box center [15, 104] width 16 height 5
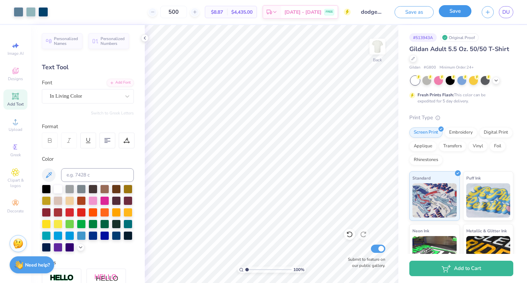
click at [454, 12] on button "Save" at bounding box center [455, 11] width 33 height 12
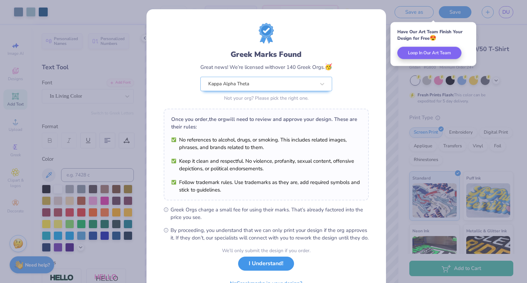
click at [259, 267] on button "I Understand!" at bounding box center [266, 264] width 56 height 14
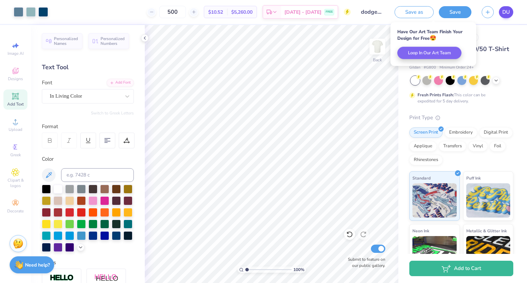
type input "1.00424118149925"
click at [509, 9] on span "DU" at bounding box center [506, 12] width 8 height 8
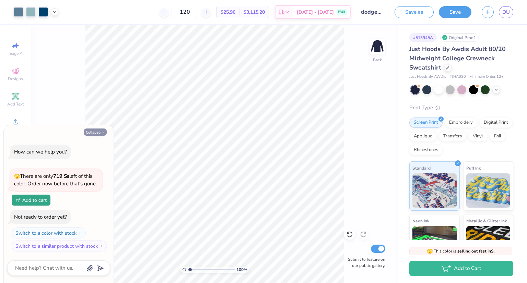
click at [97, 132] on button "Collapse" at bounding box center [95, 132] width 23 height 7
type textarea "x"
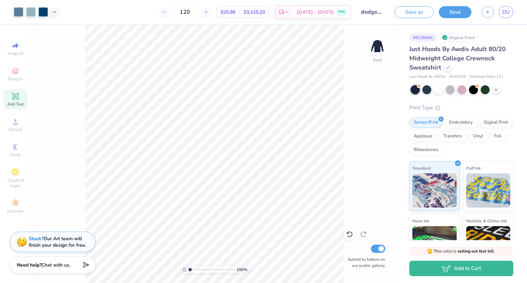
click at [12, 98] on icon at bounding box center [15, 96] width 8 height 8
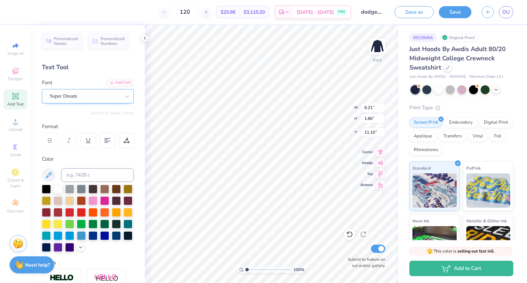
click at [77, 98] on div "Super Dream" at bounding box center [85, 96] width 72 height 11
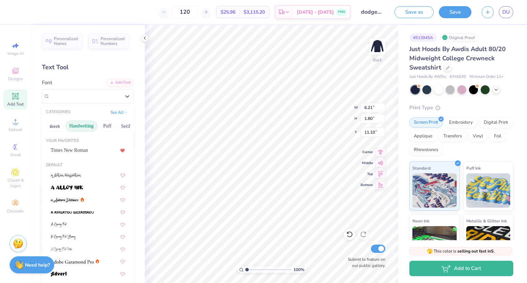
click at [84, 126] on button "Handwriting" at bounding box center [81, 126] width 32 height 11
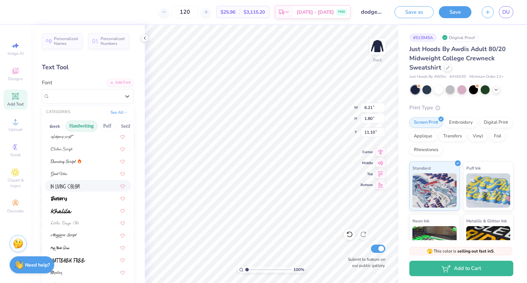
scroll to position [75, 0]
click at [81, 183] on div at bounding box center [88, 185] width 74 height 7
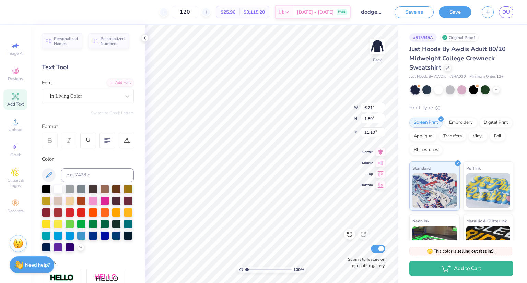
type input "3.32"
type input "1.75"
type input "11.12"
type textarea "Dodgeball"
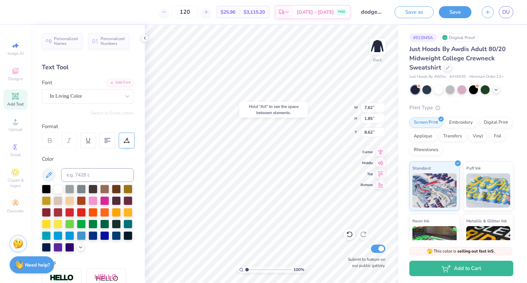
type input "8.62"
type input "6.61"
type input "1.60"
type input "8.49"
type input "8.31"
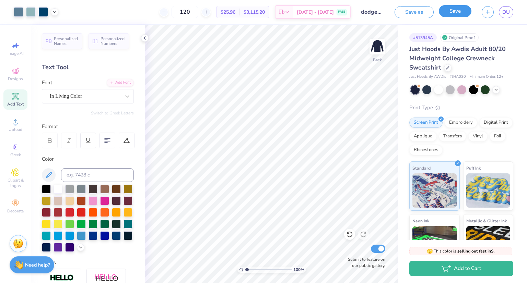
click at [457, 15] on button "Save" at bounding box center [455, 11] width 33 height 12
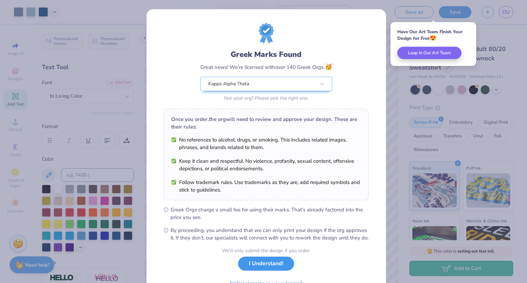
click at [273, 271] on button "I Understand!" at bounding box center [266, 264] width 56 height 14
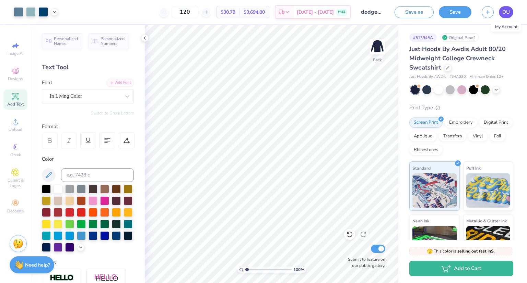
click at [508, 11] on span "DU" at bounding box center [506, 12] width 8 height 8
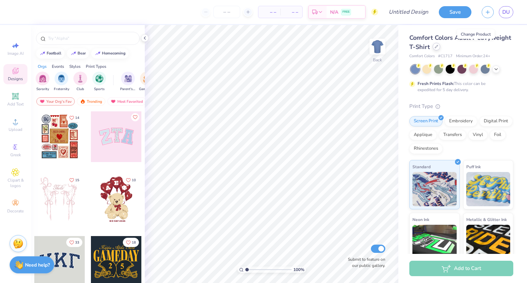
click at [440, 48] on div at bounding box center [436, 47] width 8 height 8
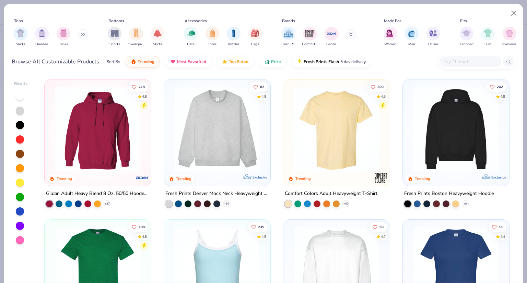
click at [444, 63] on input "text" at bounding box center [469, 62] width 53 height 8
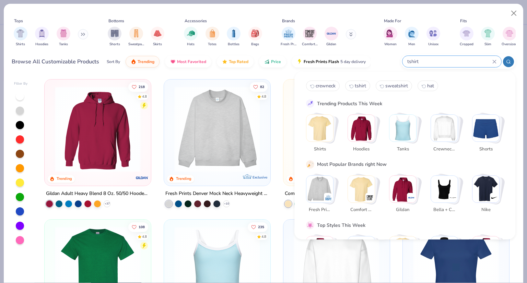
type input "tshirt"
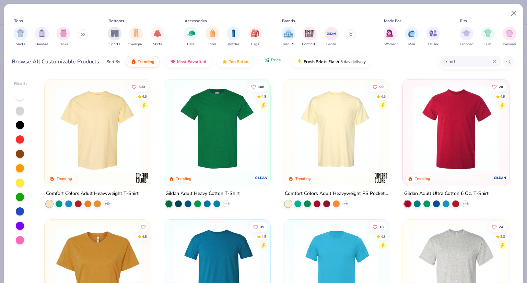
click at [273, 64] on button "Price" at bounding box center [272, 60] width 27 height 12
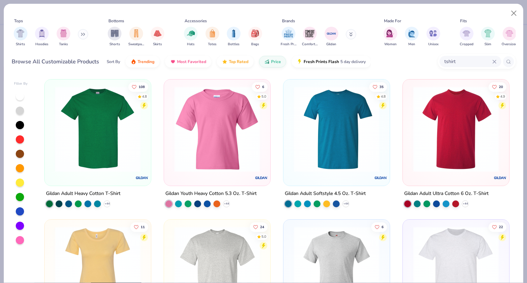
click at [73, 131] on img at bounding box center [97, 129] width 93 height 86
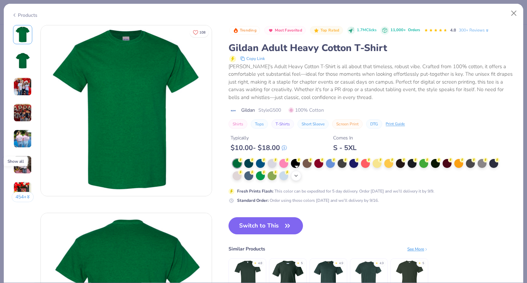
click at [298, 173] on icon at bounding box center [295, 175] width 5 height 5
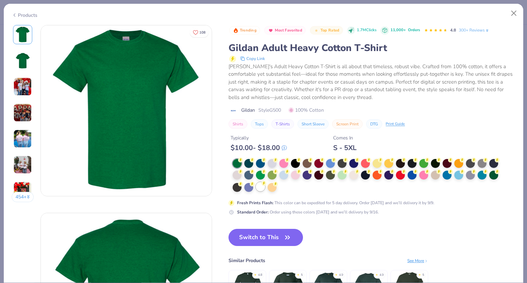
click at [258, 191] on div at bounding box center [260, 186] width 9 height 9
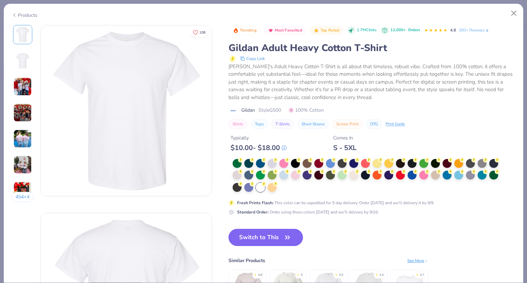
click at [285, 234] on icon "button" at bounding box center [288, 238] width 10 height 10
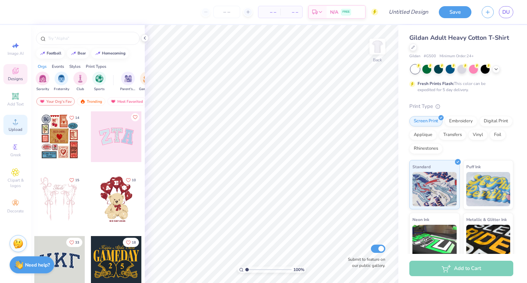
click at [13, 128] on span "Upload" at bounding box center [16, 129] width 14 height 5
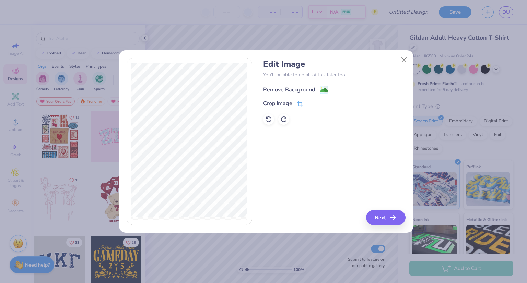
click at [284, 90] on div "Remove Background" at bounding box center [289, 90] width 52 height 8
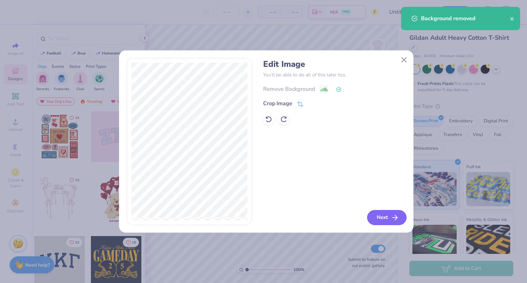
click at [389, 215] on button "Next" at bounding box center [386, 217] width 39 height 15
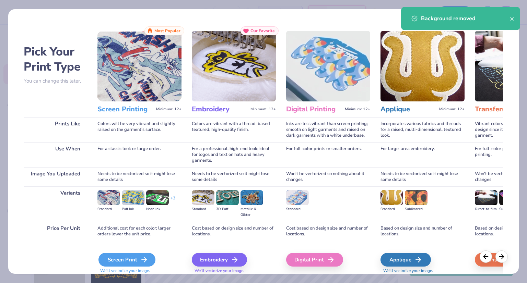
click at [136, 258] on div "Screen Print" at bounding box center [126, 260] width 57 height 14
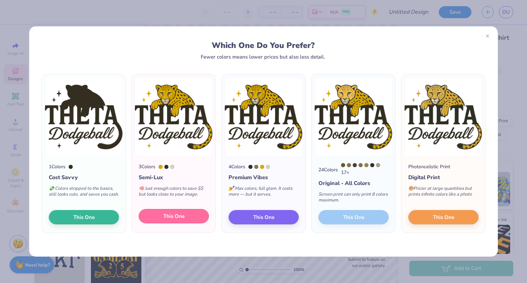
click at [188, 216] on button "This One" at bounding box center [174, 216] width 70 height 14
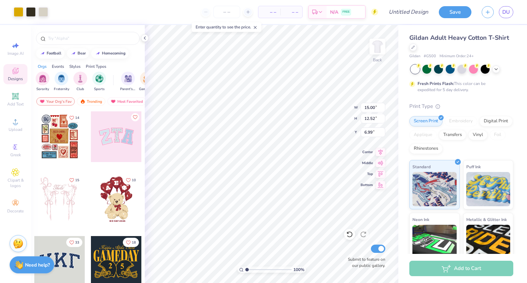
type input "10.67"
type input "8.91"
type input "3.00"
click at [14, 102] on span "Add Text" at bounding box center [15, 104] width 16 height 5
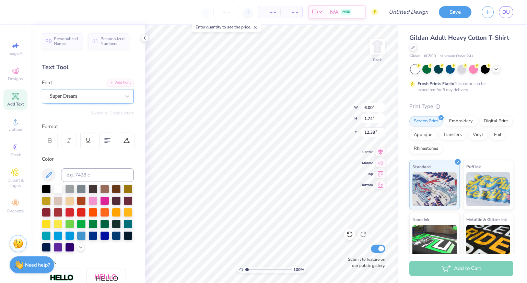
click at [67, 96] on div "Super Dream" at bounding box center [85, 96] width 72 height 11
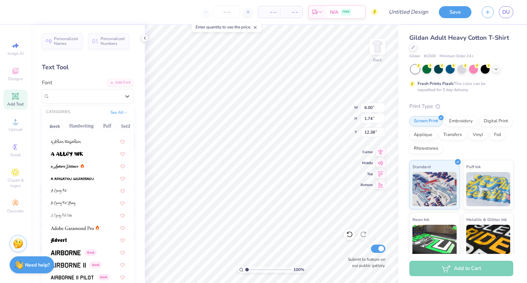
scroll to position [38, 0]
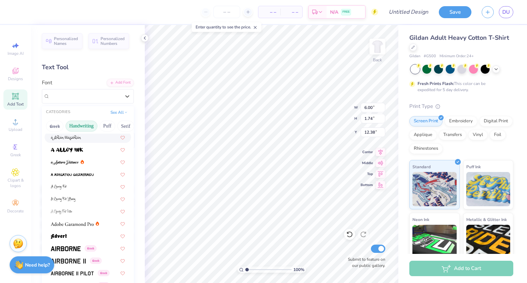
click at [76, 125] on button "Handwriting" at bounding box center [81, 126] width 32 height 11
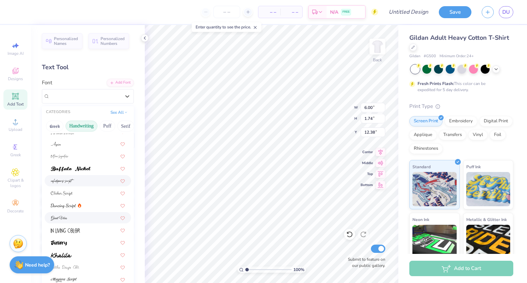
scroll to position [32, 0]
click at [67, 226] on span at bounding box center [65, 229] width 29 height 7
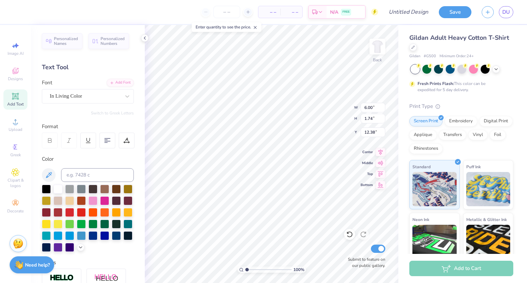
type input "3.21"
type input "1.69"
type input "12.40"
type textarea "X"
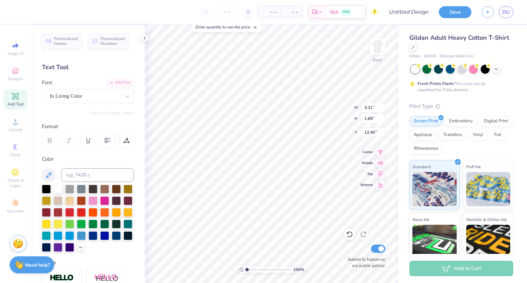
scroll to position [5, 1]
type textarea "Dodgeball"
click at [79, 171] on input at bounding box center [97, 175] width 73 height 14
type input "black 2"
type input "8.67"
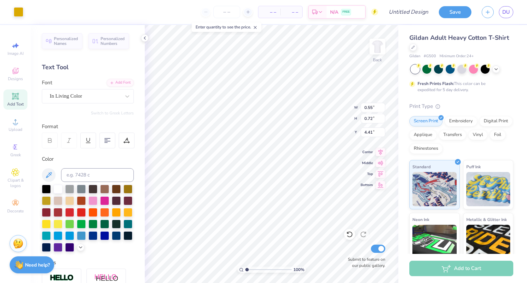
type input "4.41"
type input "4.77"
type input "4.05"
type input "0.69"
type input "0.97"
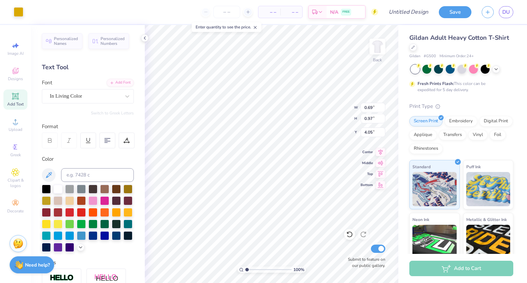
type input "4.77"
type input "9.97"
type input "0.47"
type input "0.61"
type input "4.78"
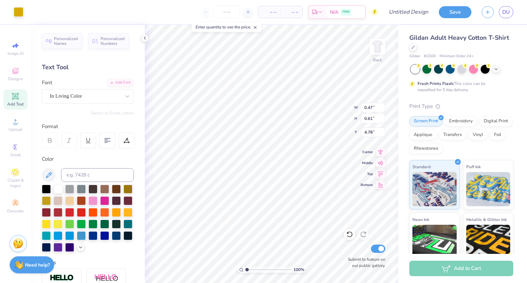
type input "0.69"
type input "0.97"
type input "9.00"
type input "11.39"
type input "3.69"
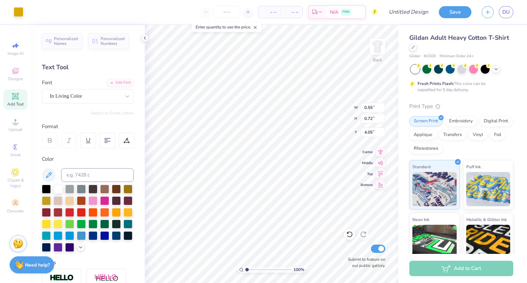
type input "4.05"
type input "9.00"
type input "9.57"
type input "10.29"
type input "9.80"
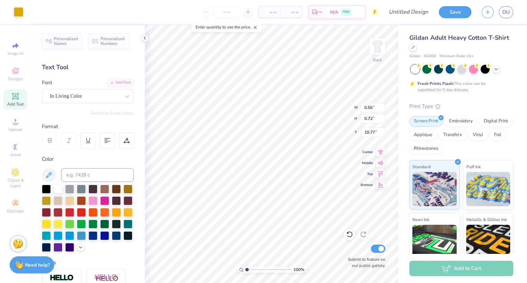
type input "10.77"
type input "3.69"
type input "0.69"
type input "0.97"
type input "10.16"
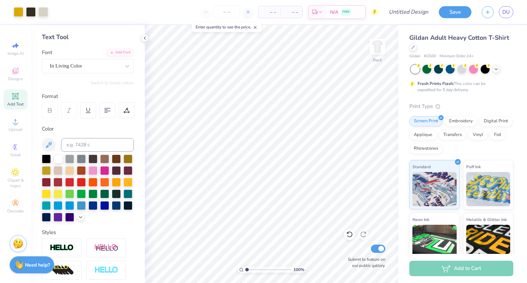
scroll to position [0, 0]
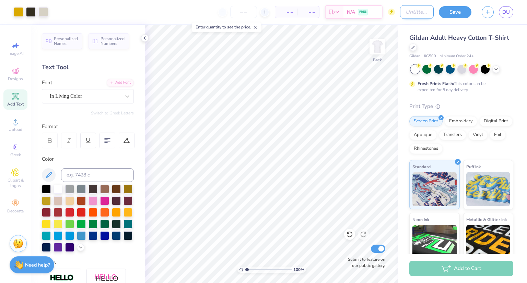
click at [413, 13] on input "Design Title" at bounding box center [417, 12] width 34 height 14
type input "dodgeball 4"
click at [445, 11] on button "Save" at bounding box center [455, 11] width 33 height 12
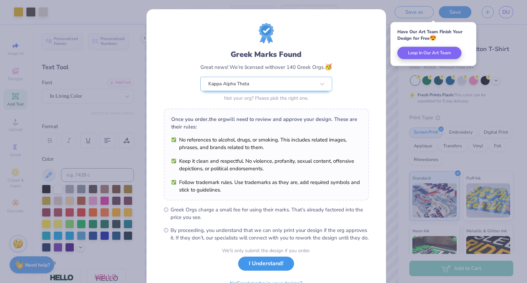
click at [277, 271] on button "I Understand!" at bounding box center [266, 264] width 56 height 14
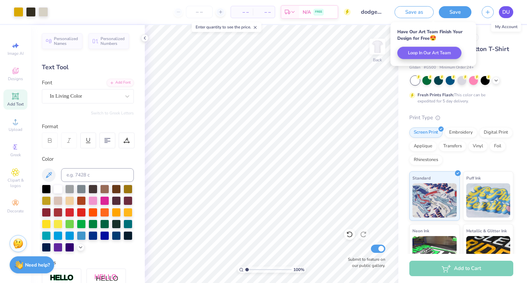
click at [507, 11] on span "DU" at bounding box center [506, 12] width 8 height 8
